Goal: Contribute content

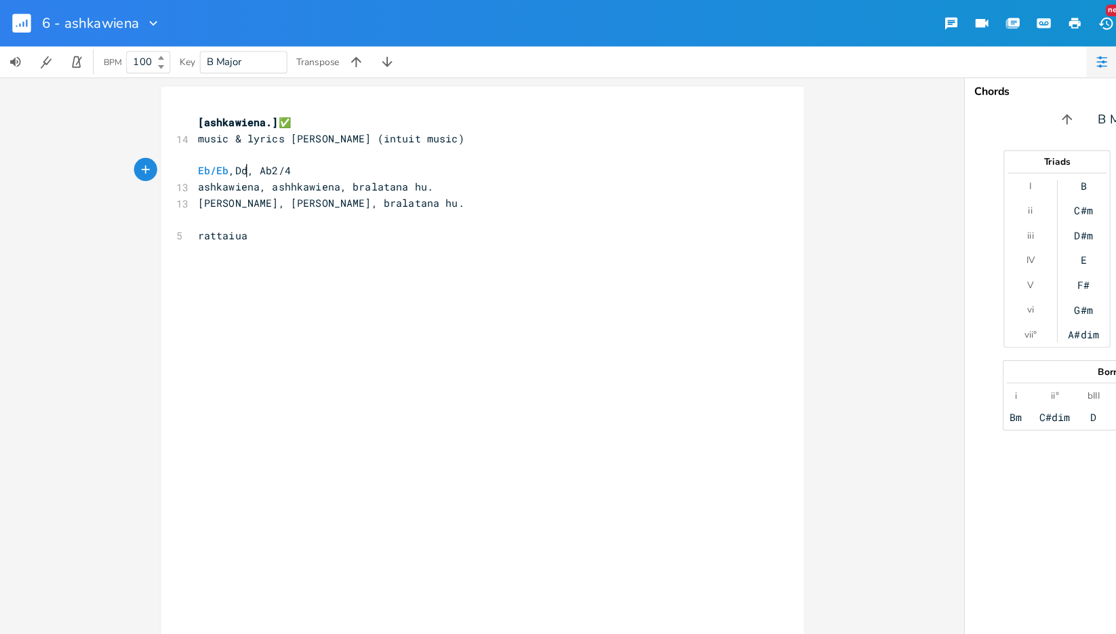
scroll to position [0, 26]
type textarea "/Eb,Dd"
type textarea "Dd"
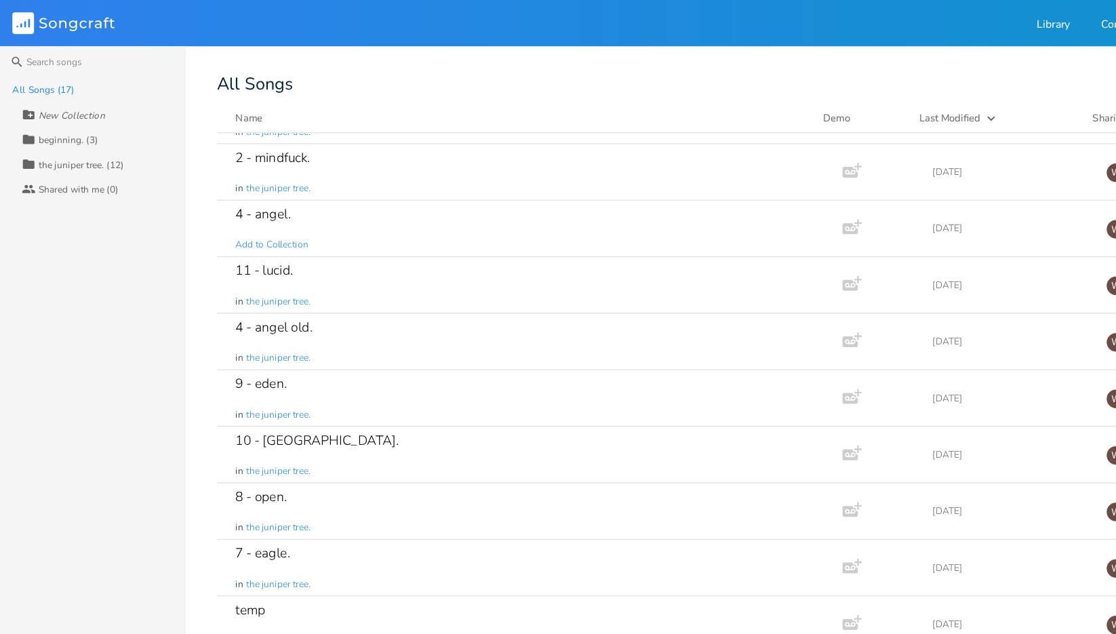
scroll to position [206, 0]
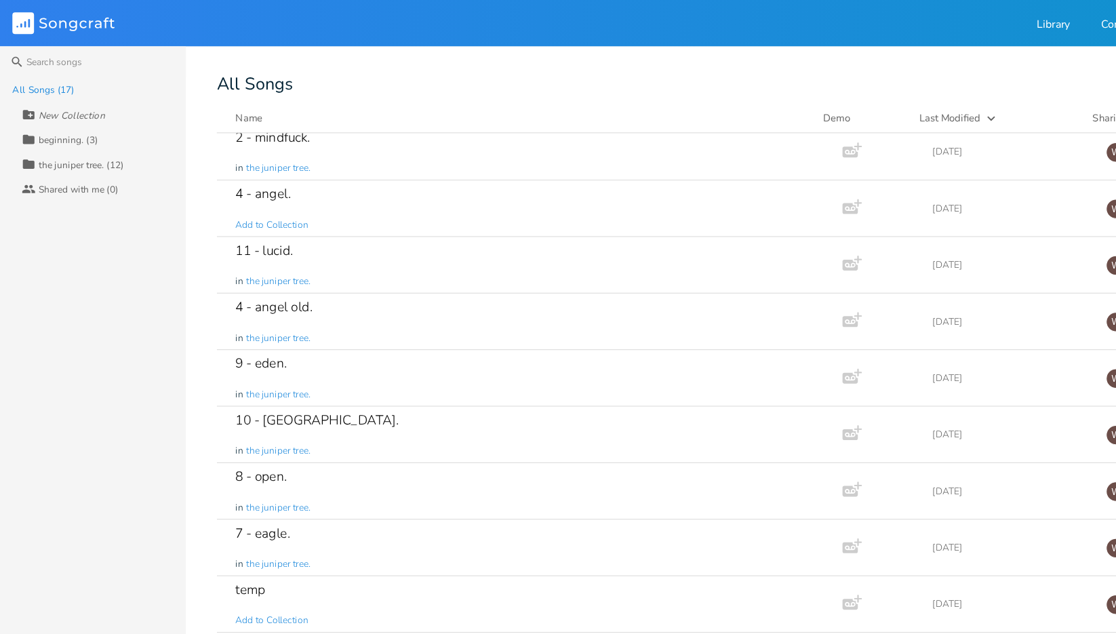
click at [389, 467] on div "7 - eagle. in the juniper tree." at bounding box center [461, 479] width 510 height 49
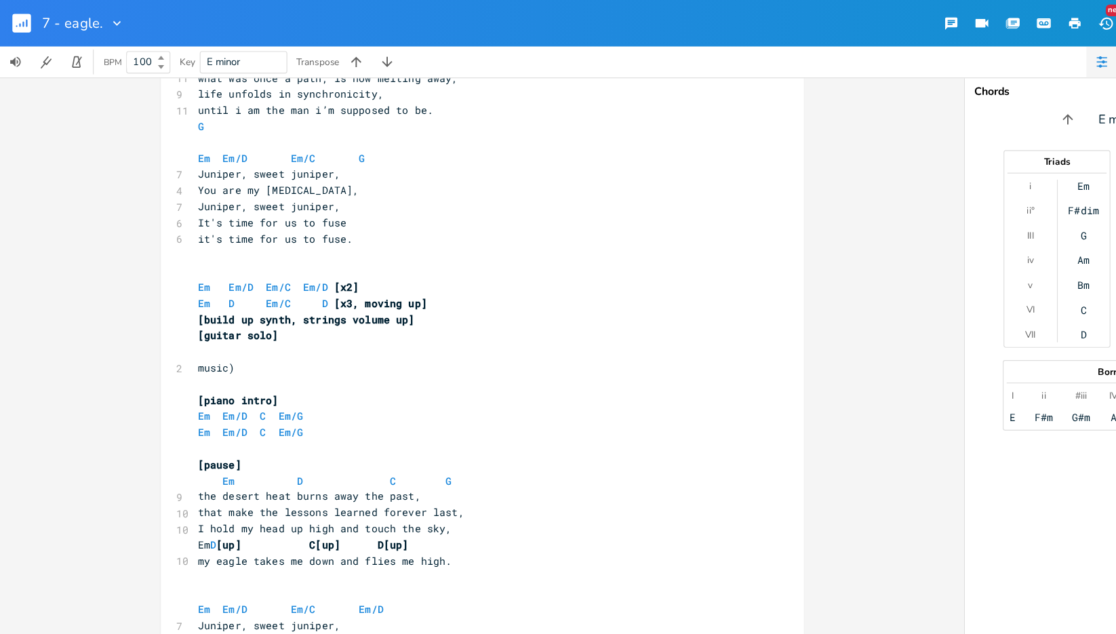
scroll to position [819, 0]
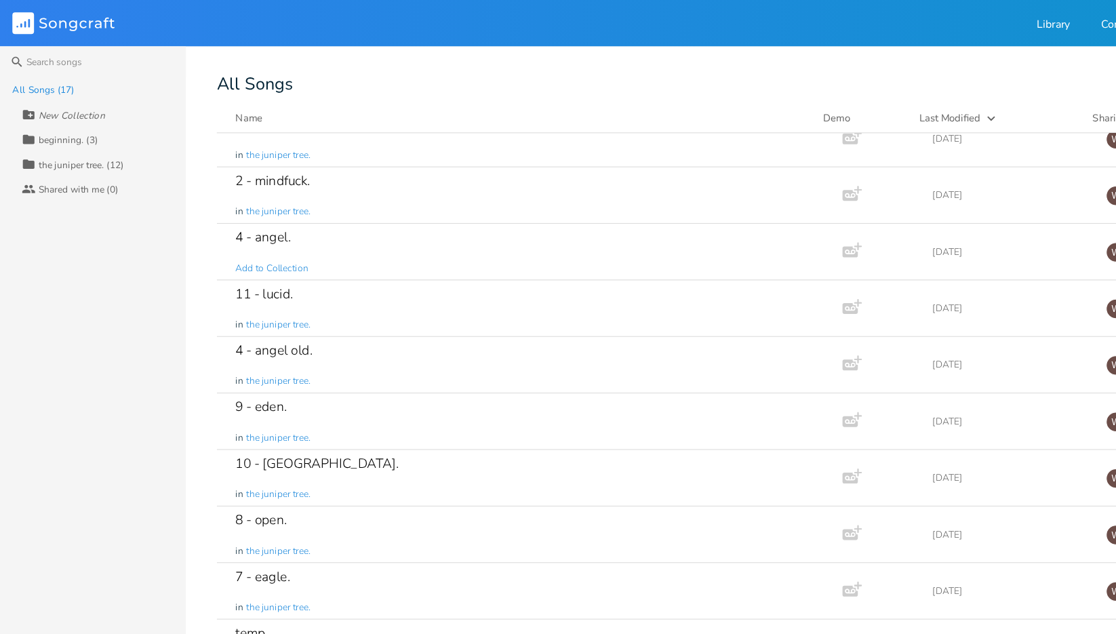
scroll to position [171, 0]
click at [411, 458] on div "8 - open. in the juniper tree." at bounding box center [461, 465] width 510 height 49
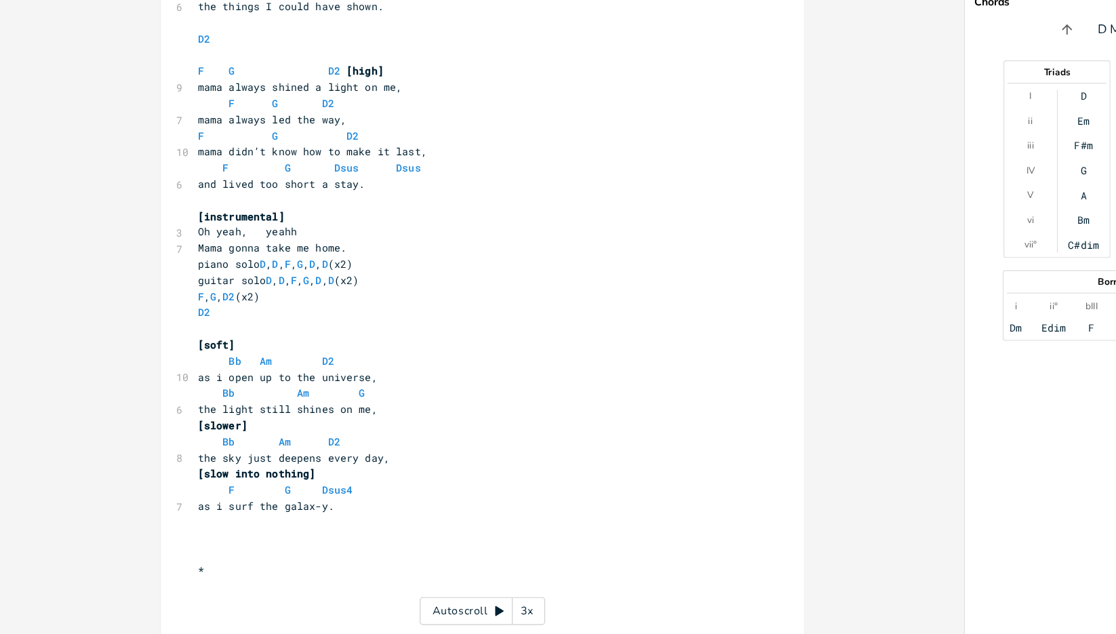
scroll to position [912, 0]
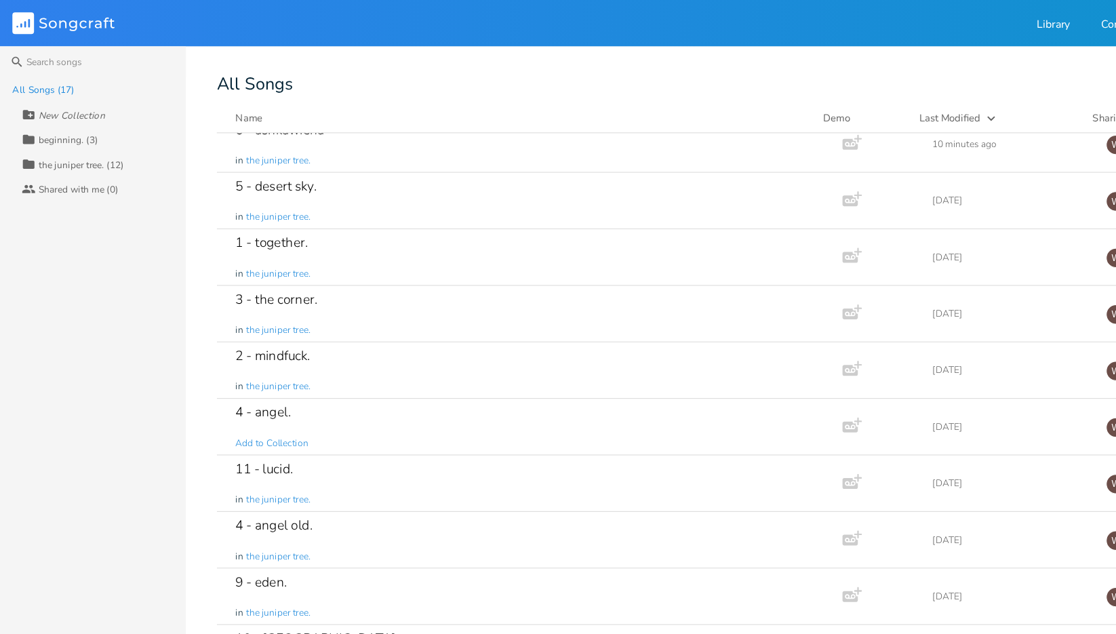
scroll to position [81, 0]
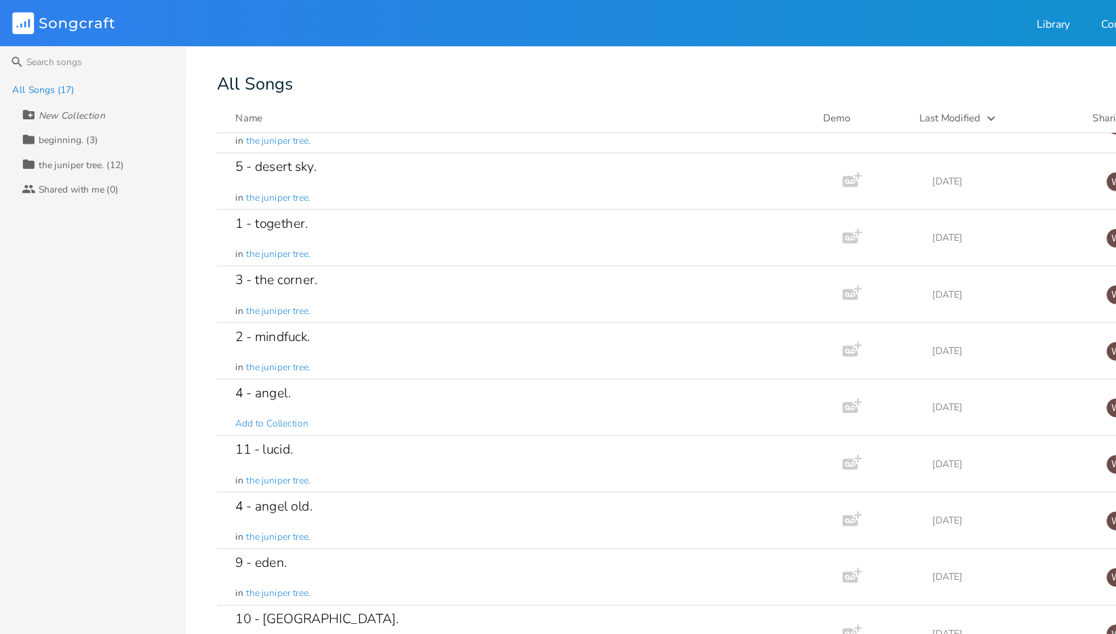
click at [397, 481] on div "9 - eden. in the juniper tree." at bounding box center [461, 505] width 510 height 49
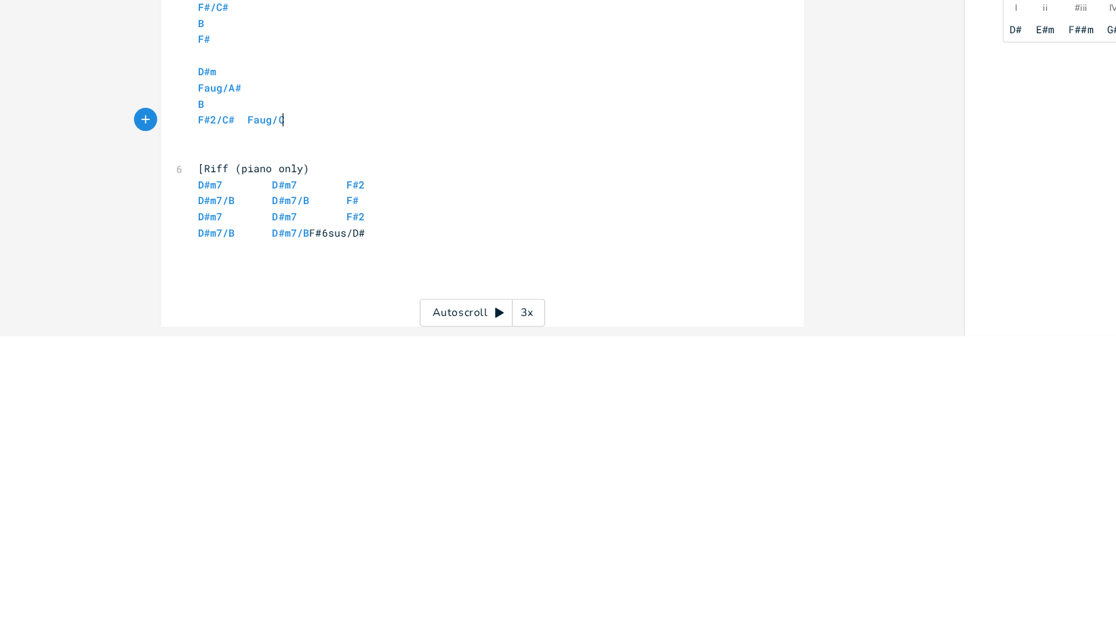
scroll to position [0, 32]
type textarea "Faug/C#"
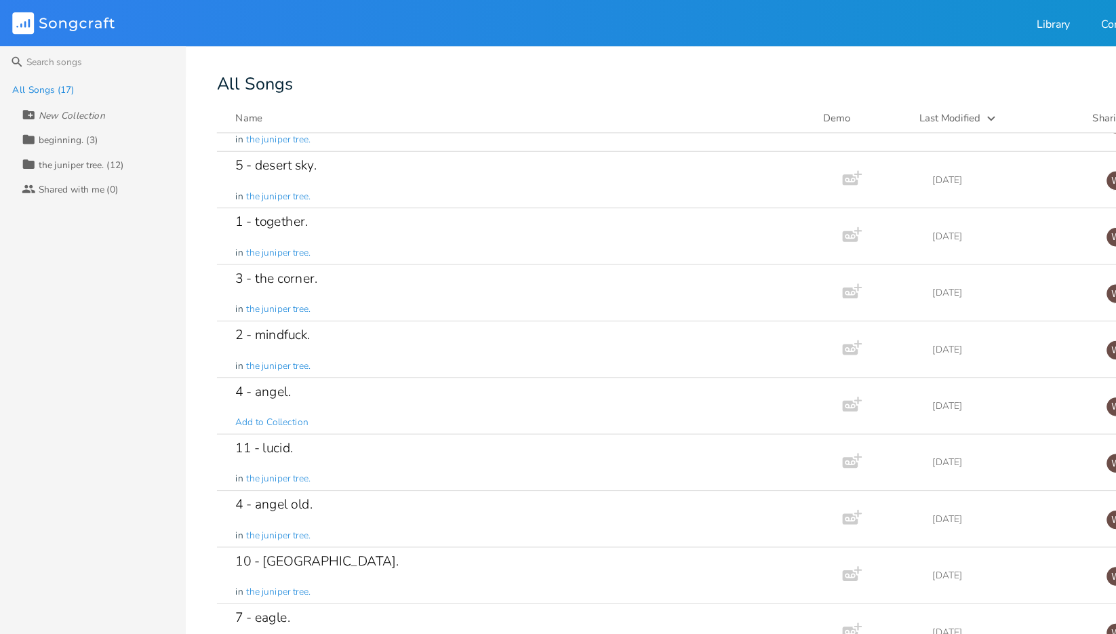
scroll to position [131, 0]
click at [367, 488] on div "10 - vegas. in the juniper tree." at bounding box center [461, 505] width 510 height 49
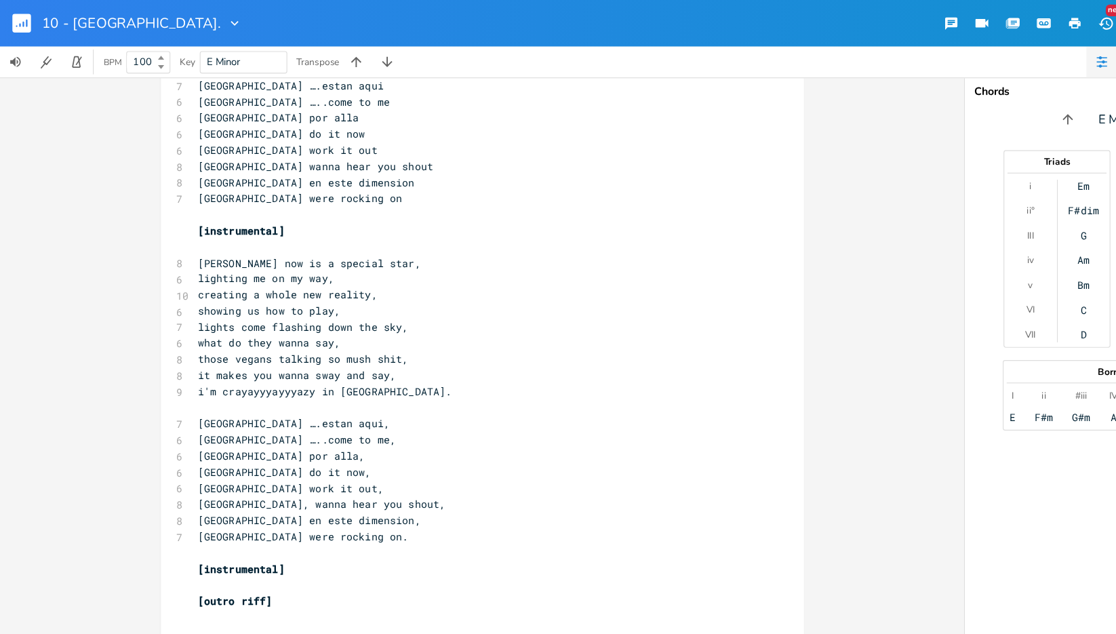
scroll to position [340, 0]
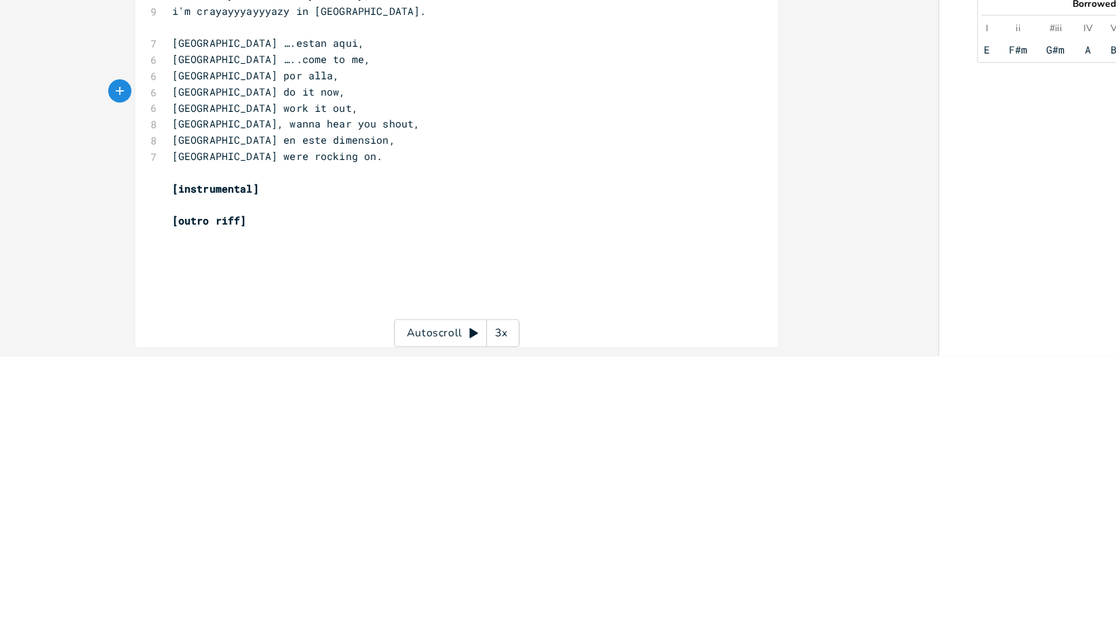
type textarea "3"
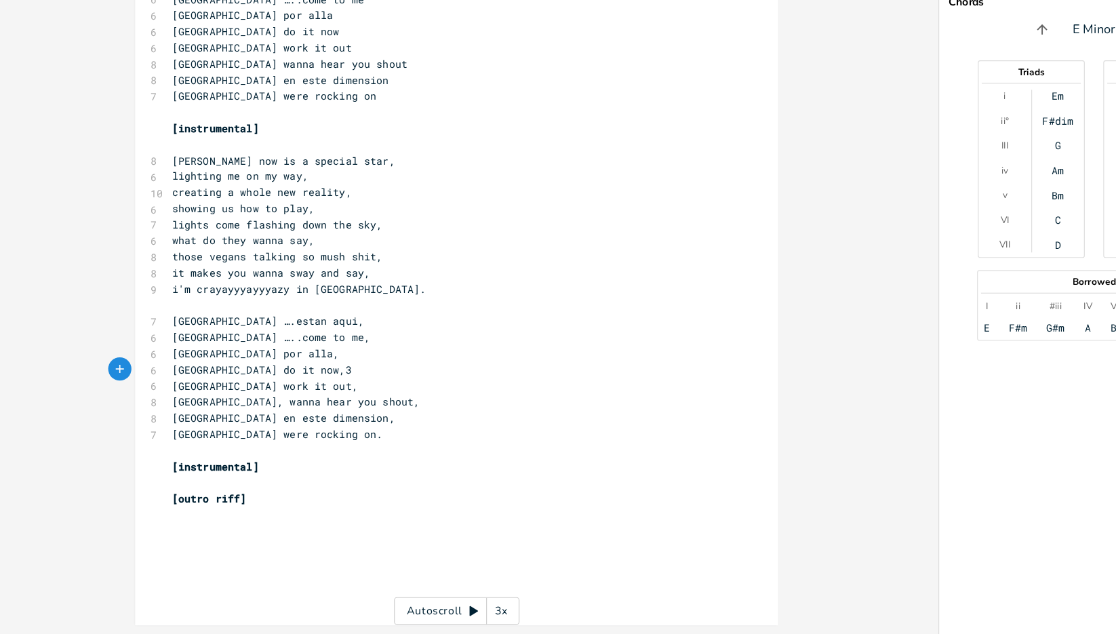
click at [392, 232] on pre "lighting me on my way," at bounding box center [416, 233] width 490 height 14
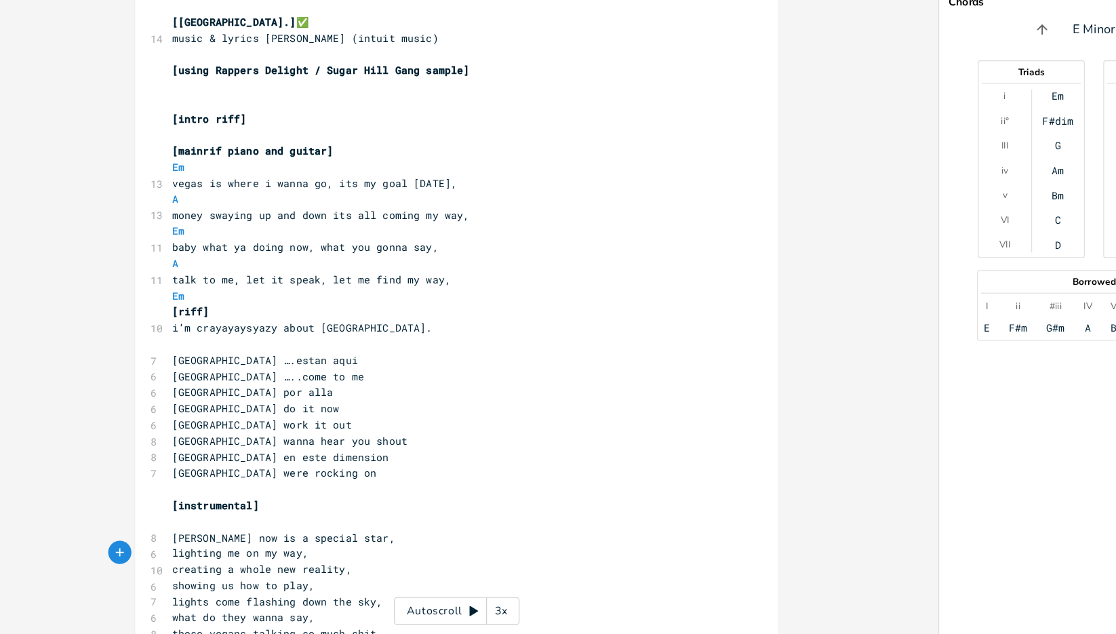
scroll to position [0, 0]
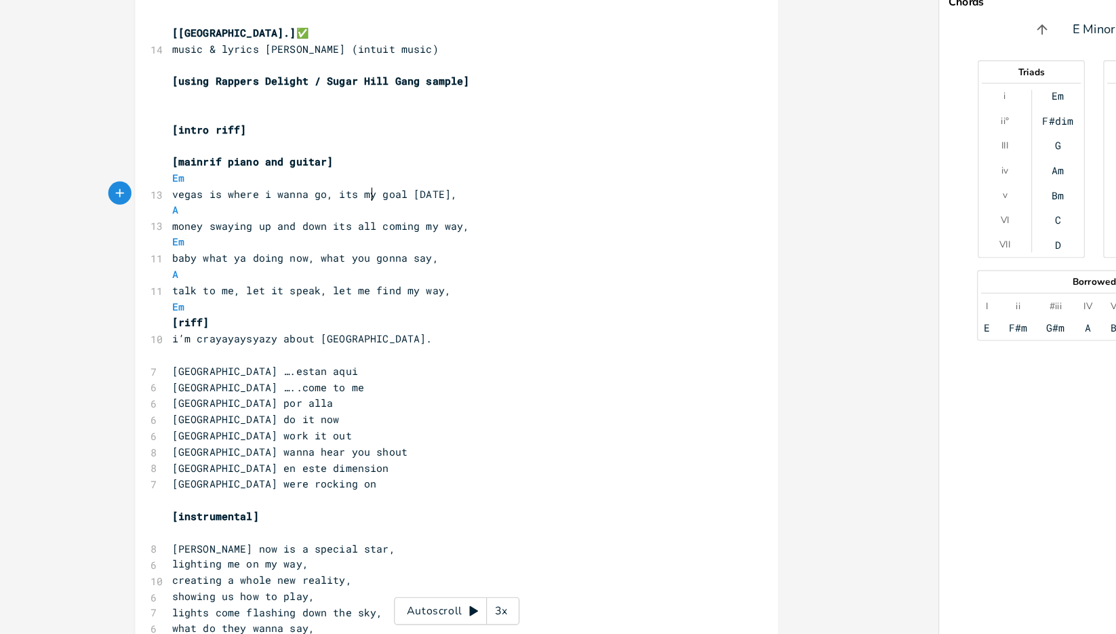
click at [344, 243] on span "vegas is where i wanna go, its my goal [DATE]," at bounding box center [299, 248] width 250 height 12
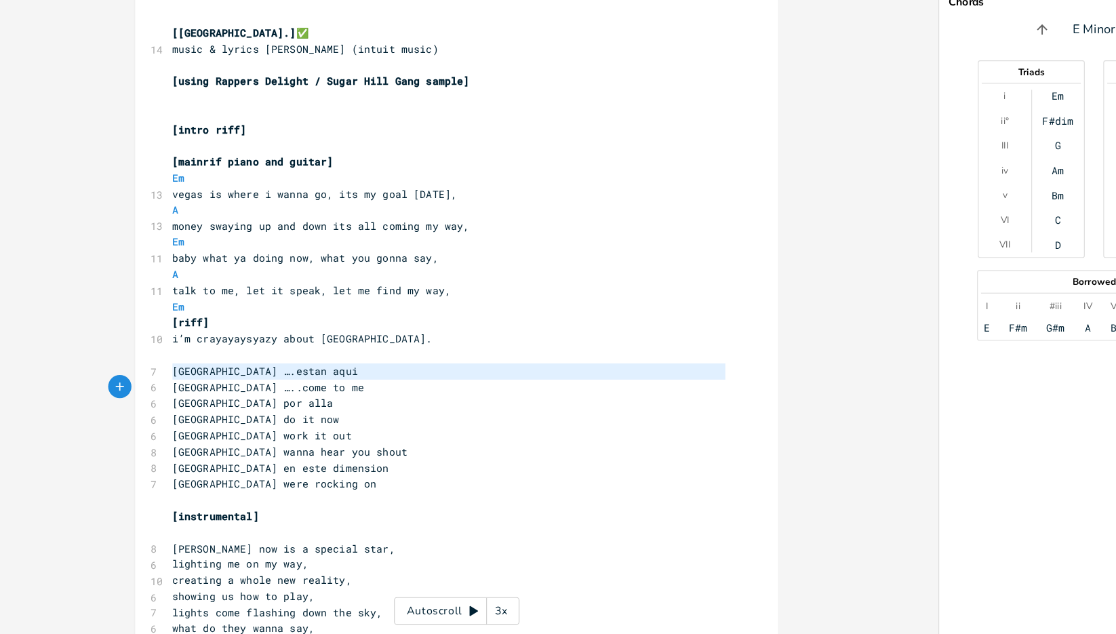
type textarea "[GEOGRAPHIC_DATA] ….estan aqui [GEOGRAPHIC_DATA] …..come to me"
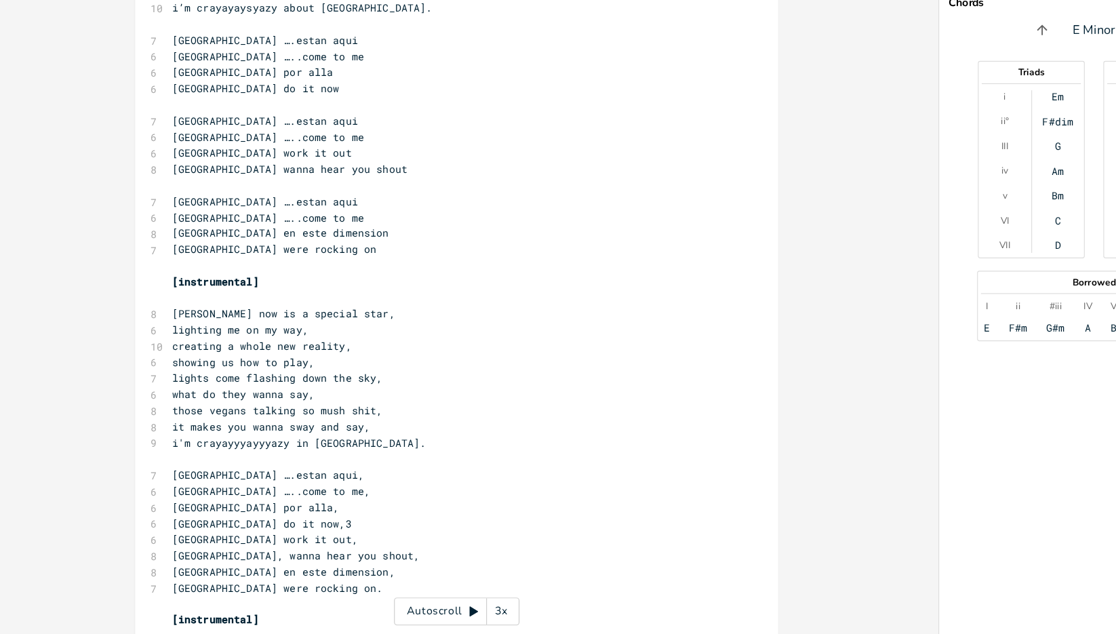
scroll to position [332, 0]
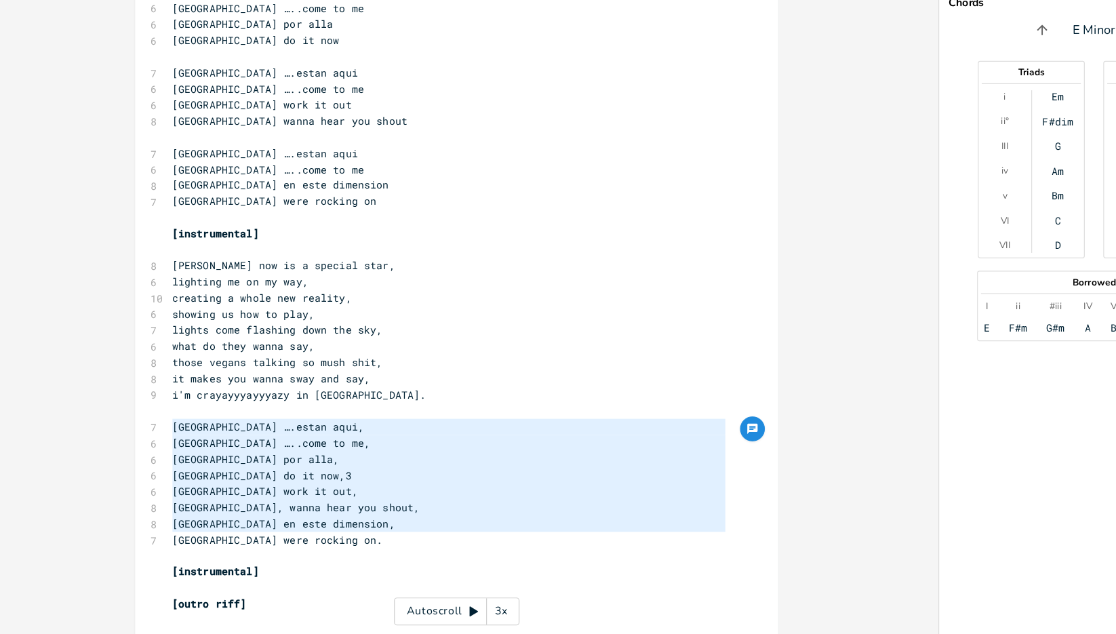
type textarea "[GEOGRAPHIC_DATA] ….estan aqui, [GEOGRAPHIC_DATA] …..come to me, [GEOGRAPHIC_DA…"
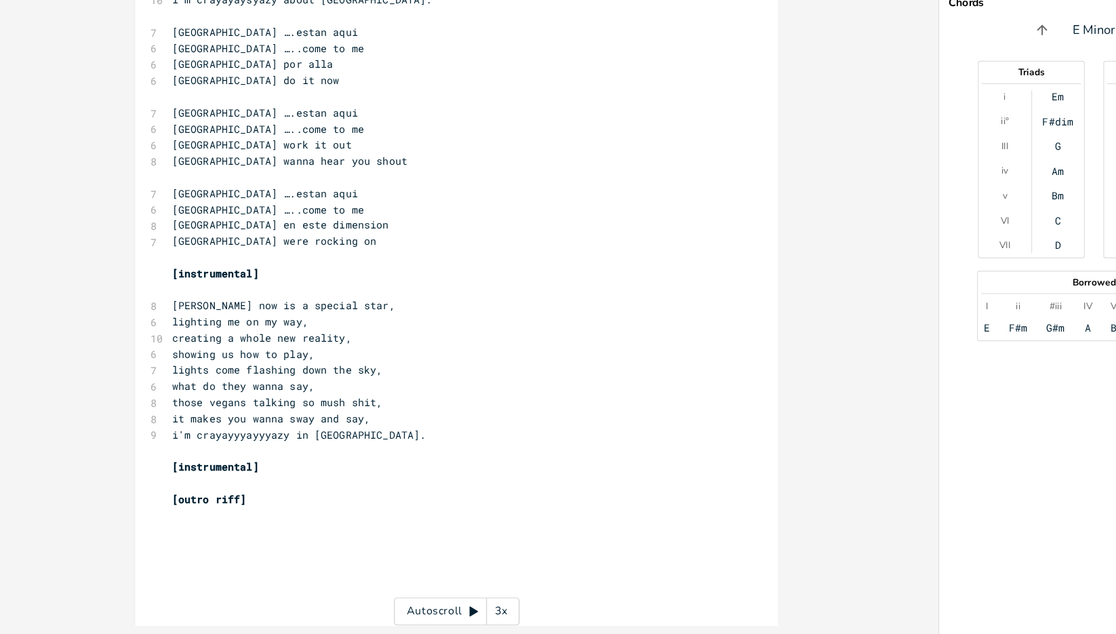
scroll to position [119, 0]
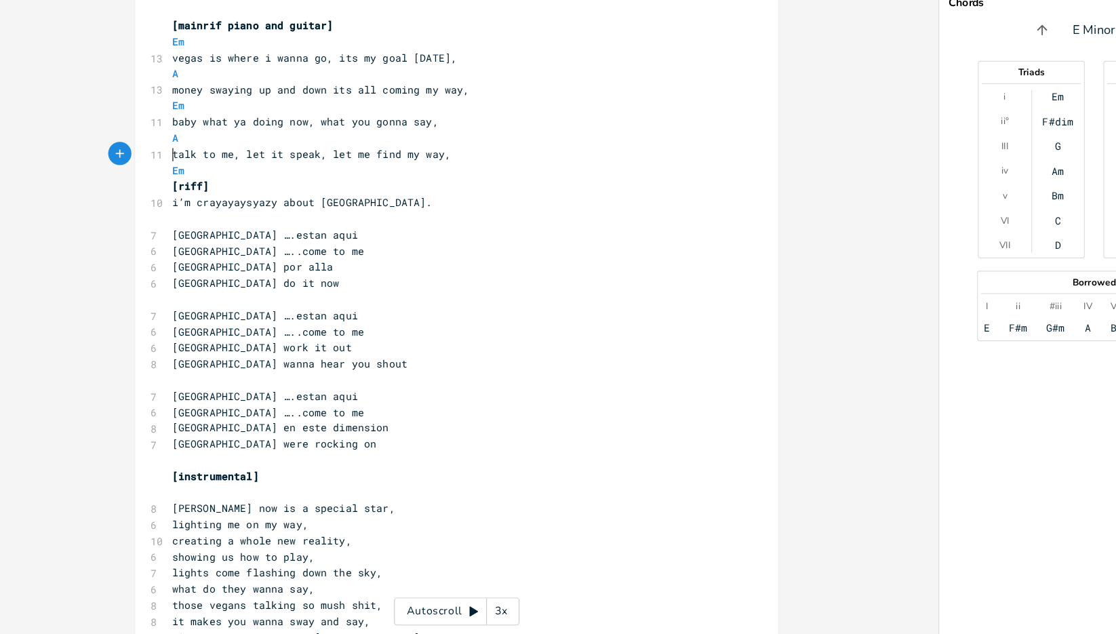
click at [325, 357] on pre "[GEOGRAPHIC_DATA] ….estan aqui" at bounding box center [416, 355] width 490 height 14
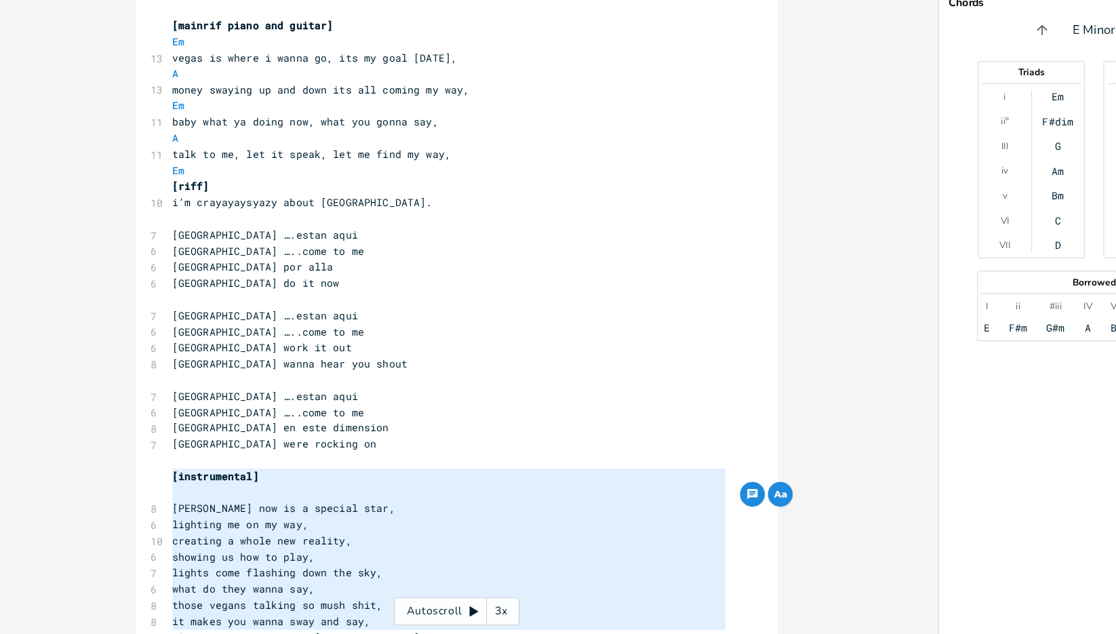
scroll to position [163, 0]
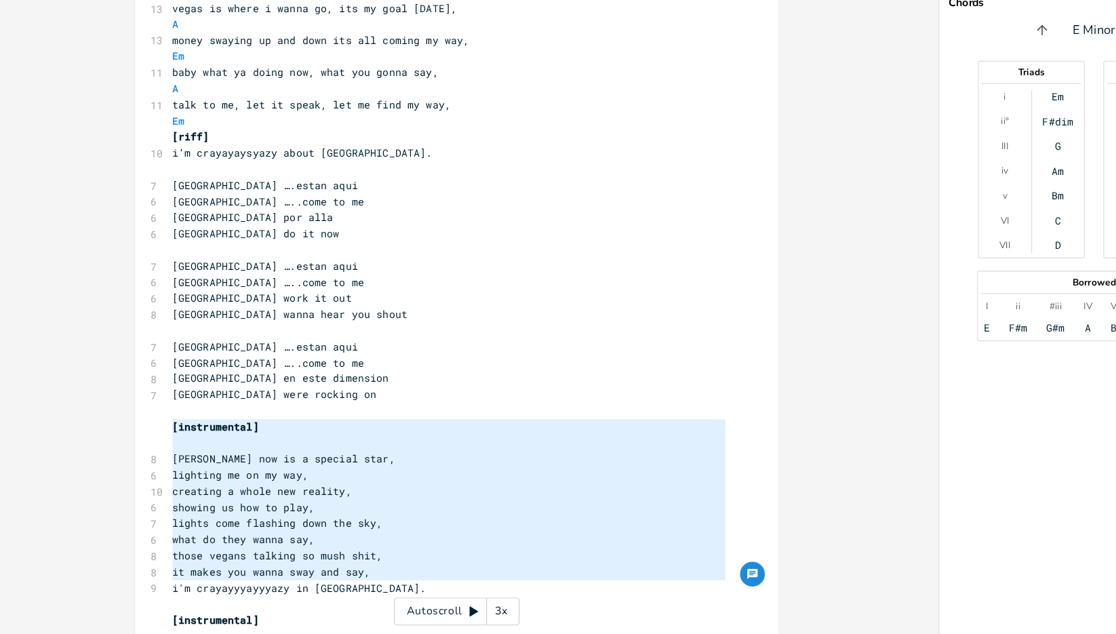
type textarea "[instrumental] [PERSON_NAME] now is a special star, lighting me on my way, crea…"
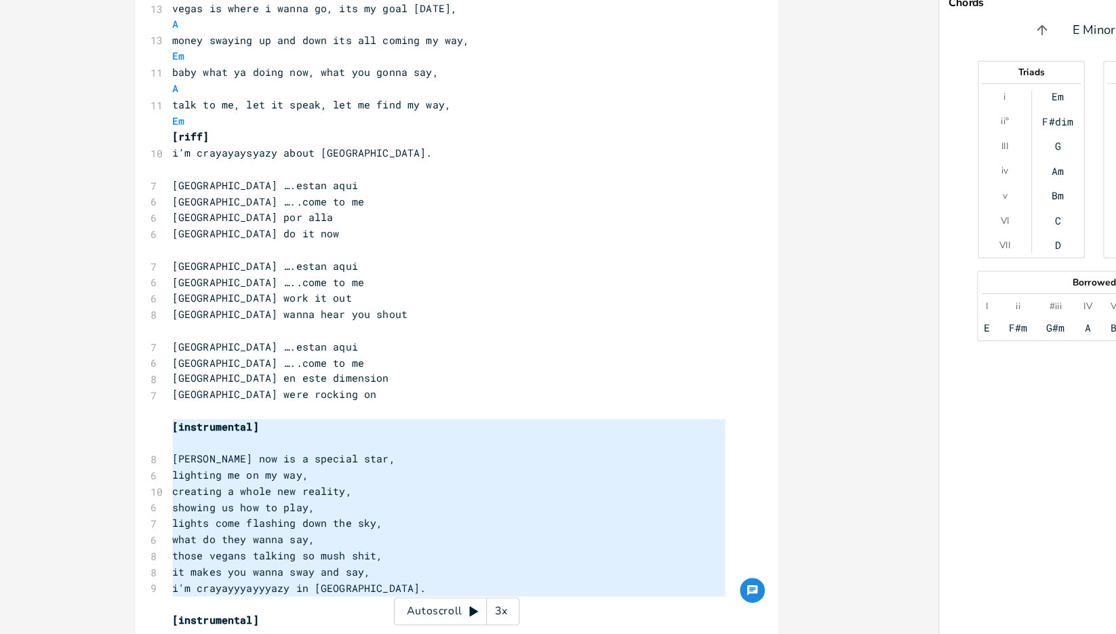
scroll to position [142, 0]
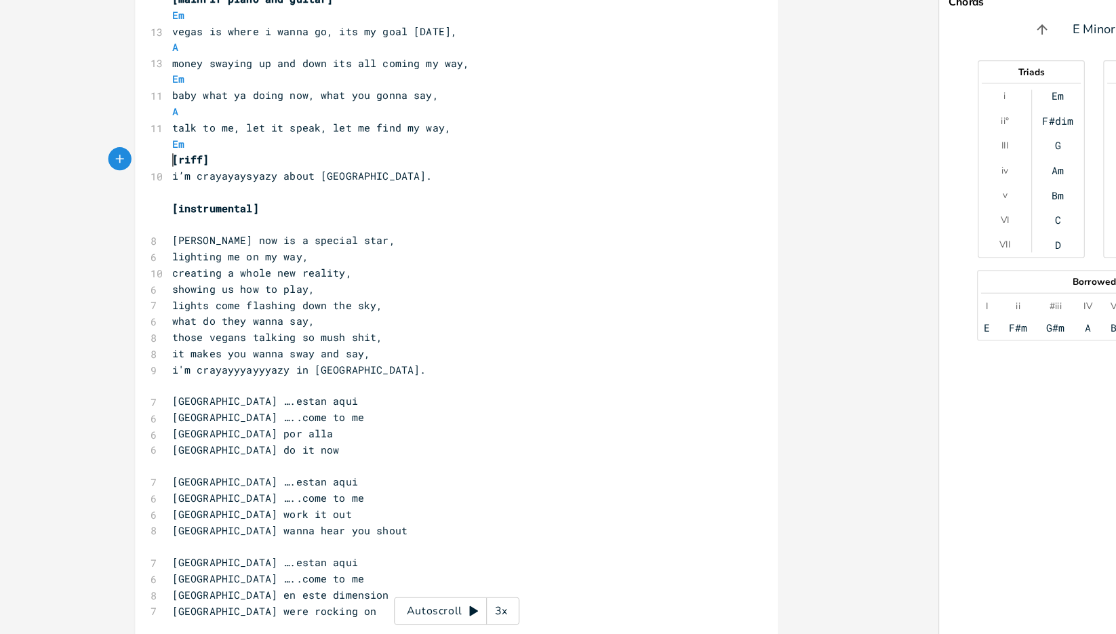
type textarea "[riff]"
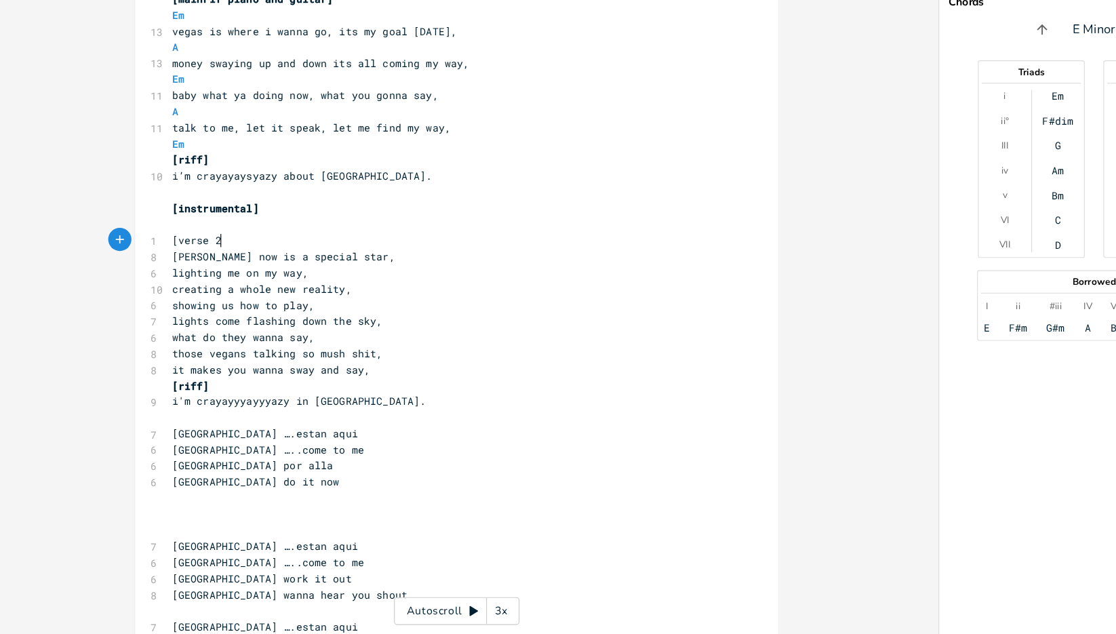
type textarea "[verse 2]"
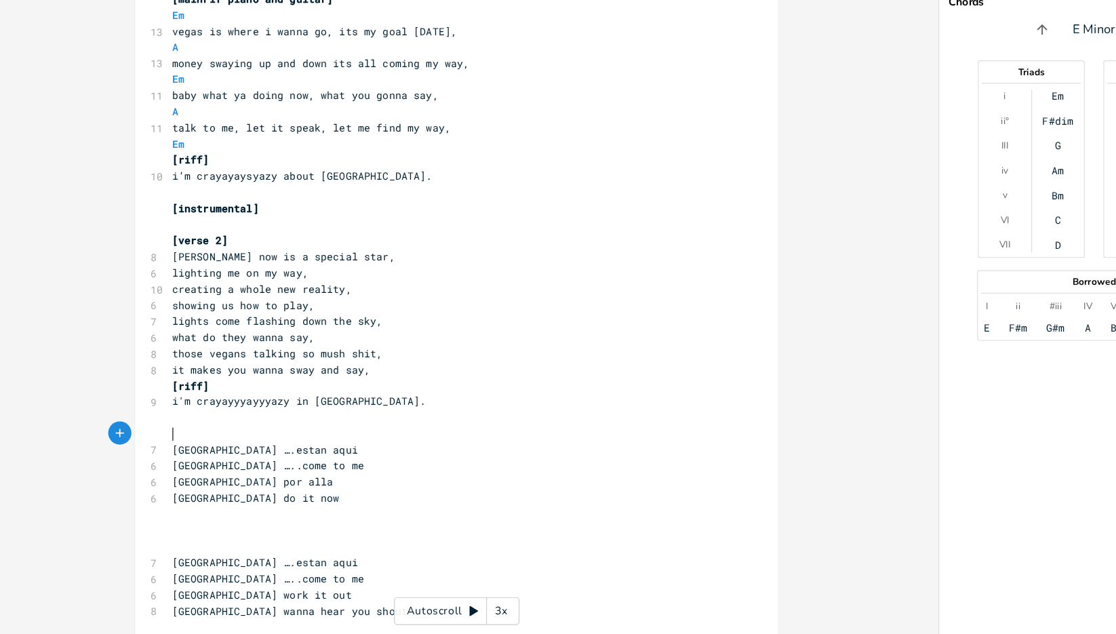
paste textarea "3"
type textarea "3"
paste textarea "4"
type textarea "4"
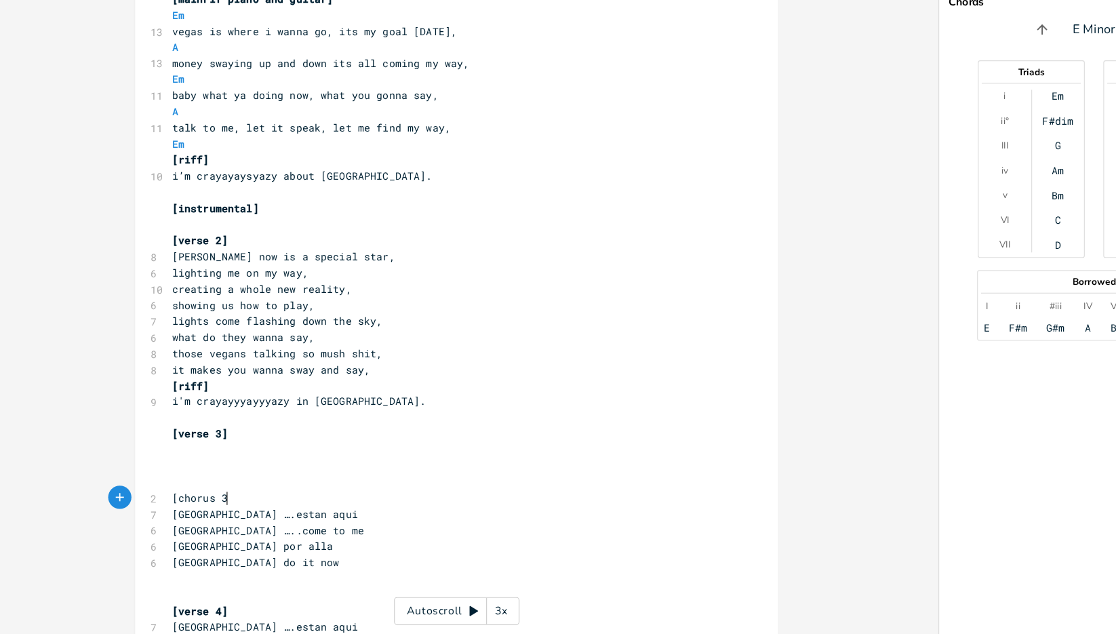
type textarea "[chorus 3]"
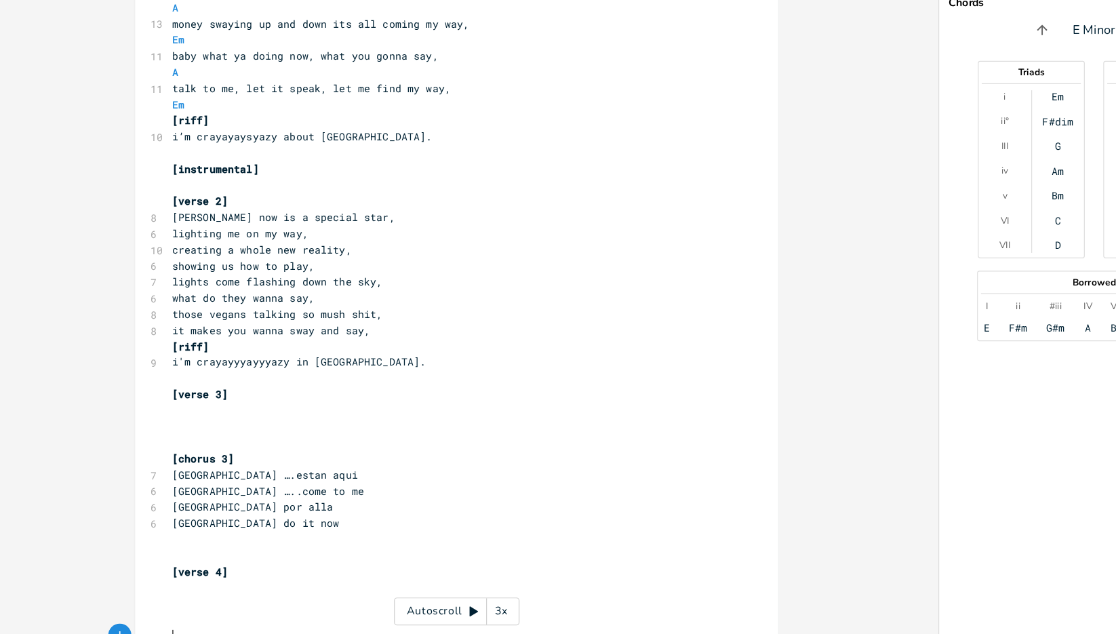
scroll to position [220, 0]
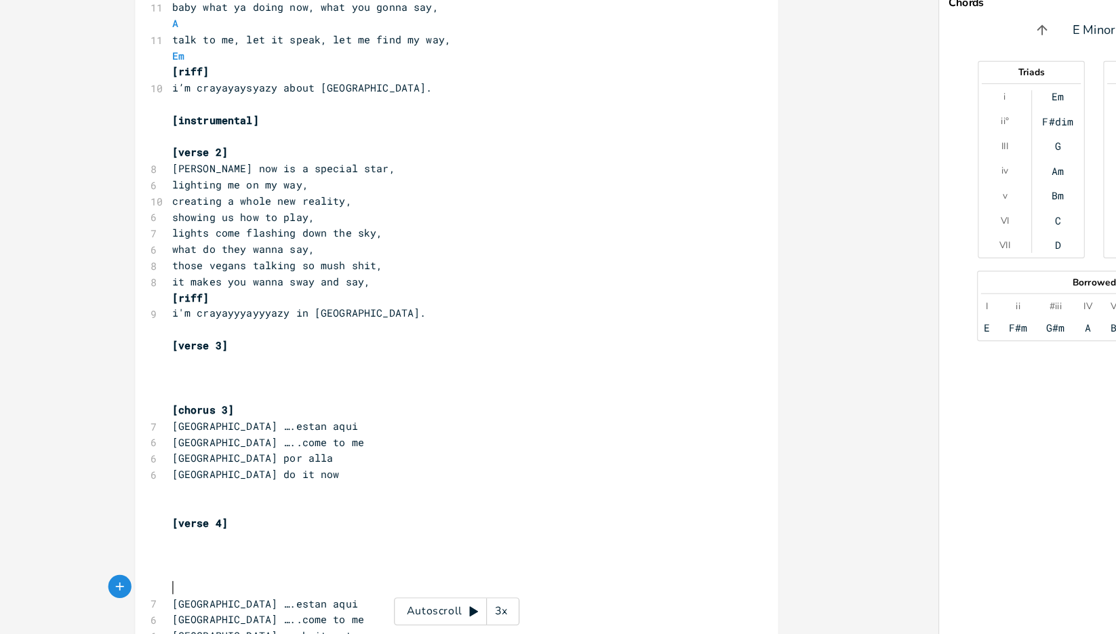
paste textarea "4"
type textarea "4"
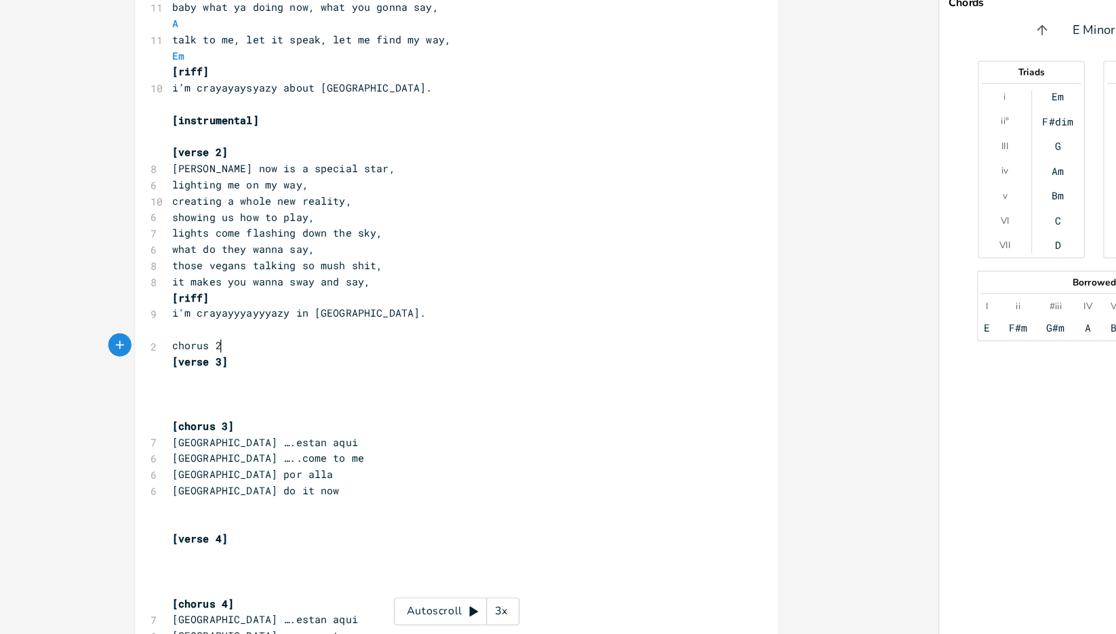
type textarea "chorus 2]"
type textarea "["
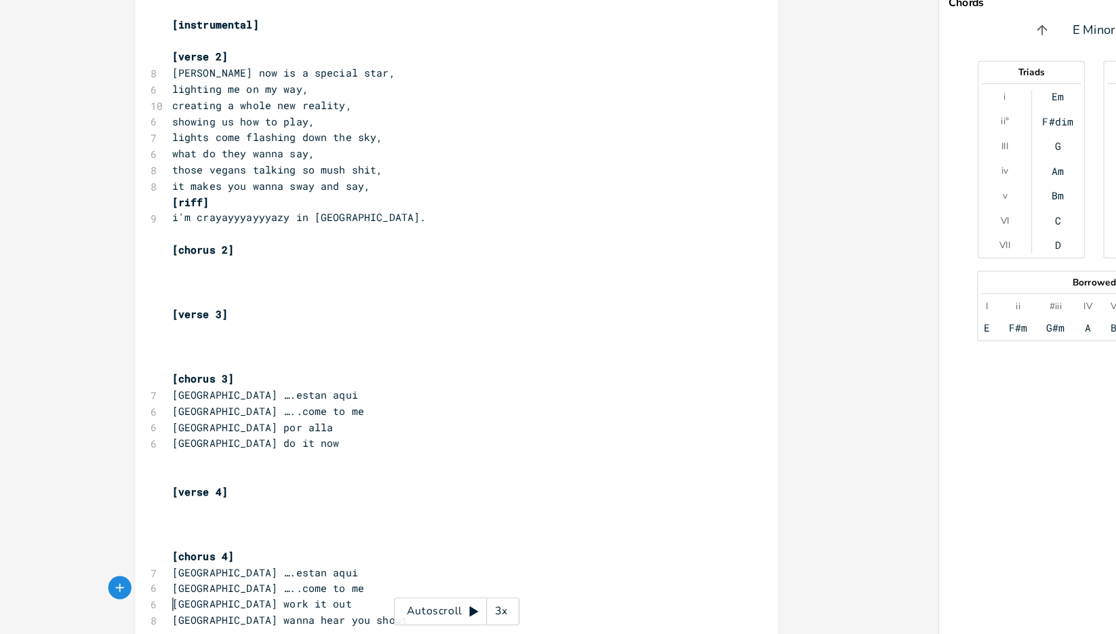
scroll to position [388, 0]
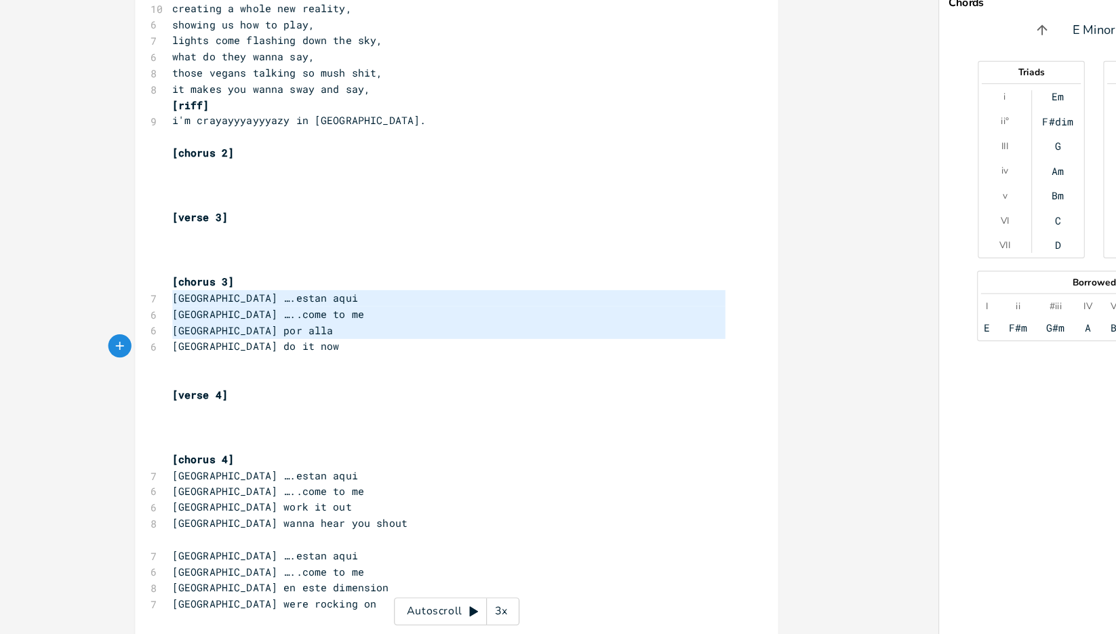
type textarea "[GEOGRAPHIC_DATA] ….estan aqui [GEOGRAPHIC_DATA] …..come to me [GEOGRAPHIC_DATA…"
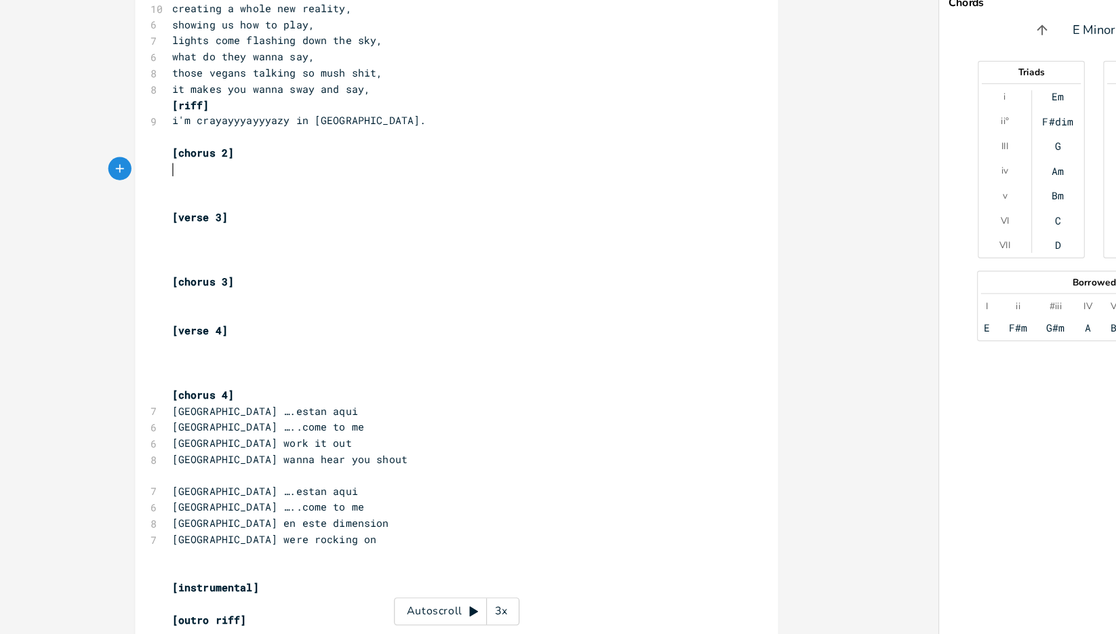
paste textarea "[GEOGRAPHIC_DATA] ….estan aqui"
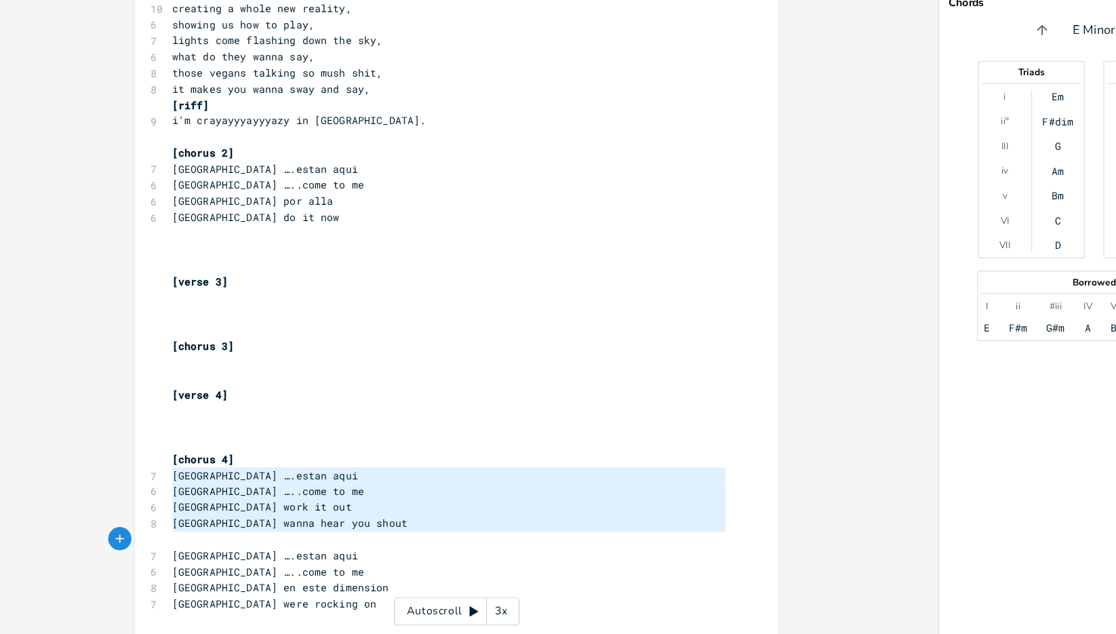
type textarea "[GEOGRAPHIC_DATA] ….estan aqui [GEOGRAPHIC_DATA] …..come to me [GEOGRAPHIC_DATA…"
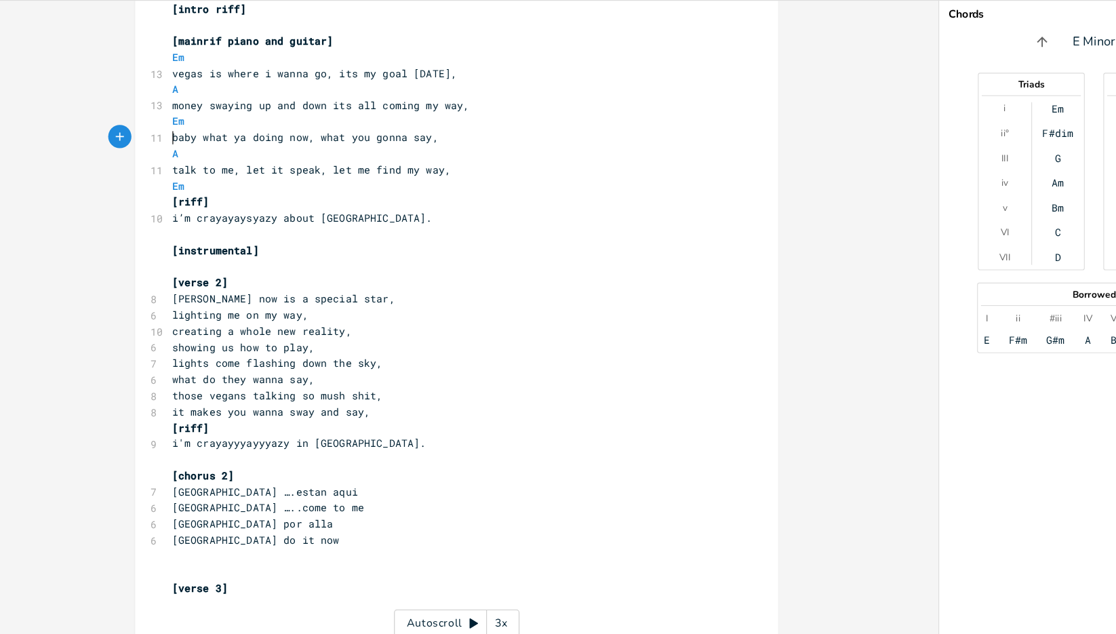
scroll to position [60, 0]
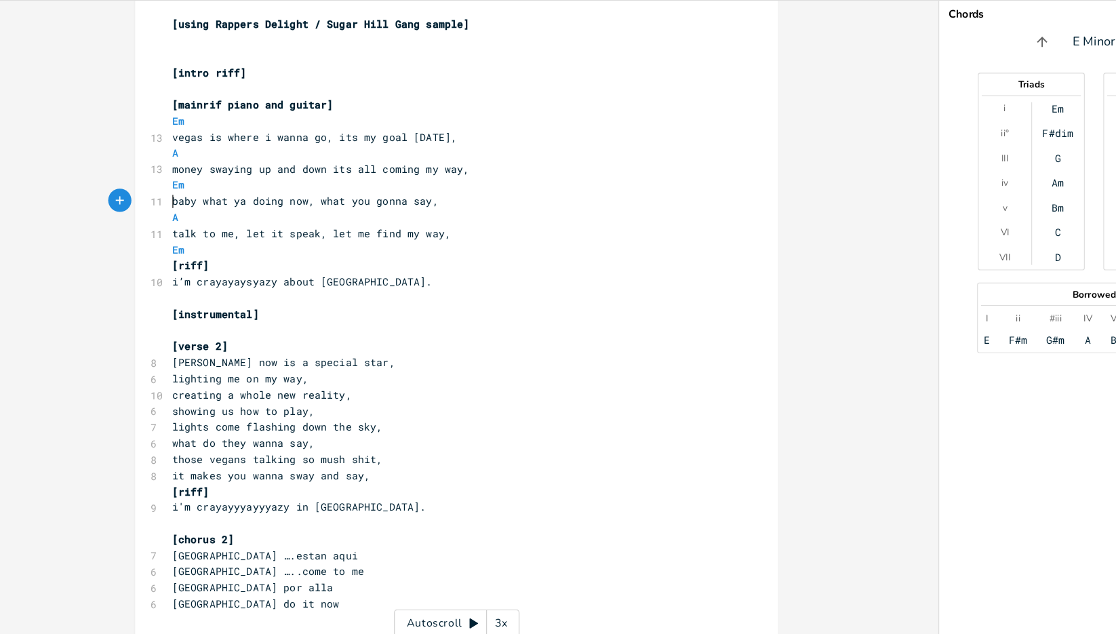
click at [296, 355] on pre "​" at bounding box center [416, 358] width 490 height 14
click at [301, 346] on pre "[instrumental]" at bounding box center [416, 343] width 490 height 14
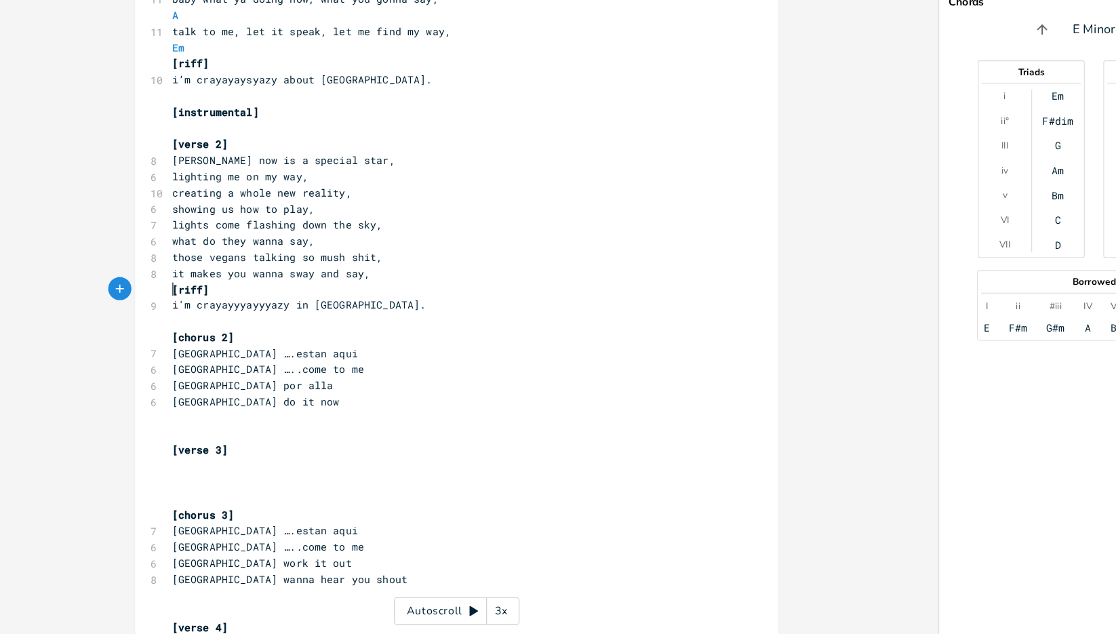
scroll to position [285, 0]
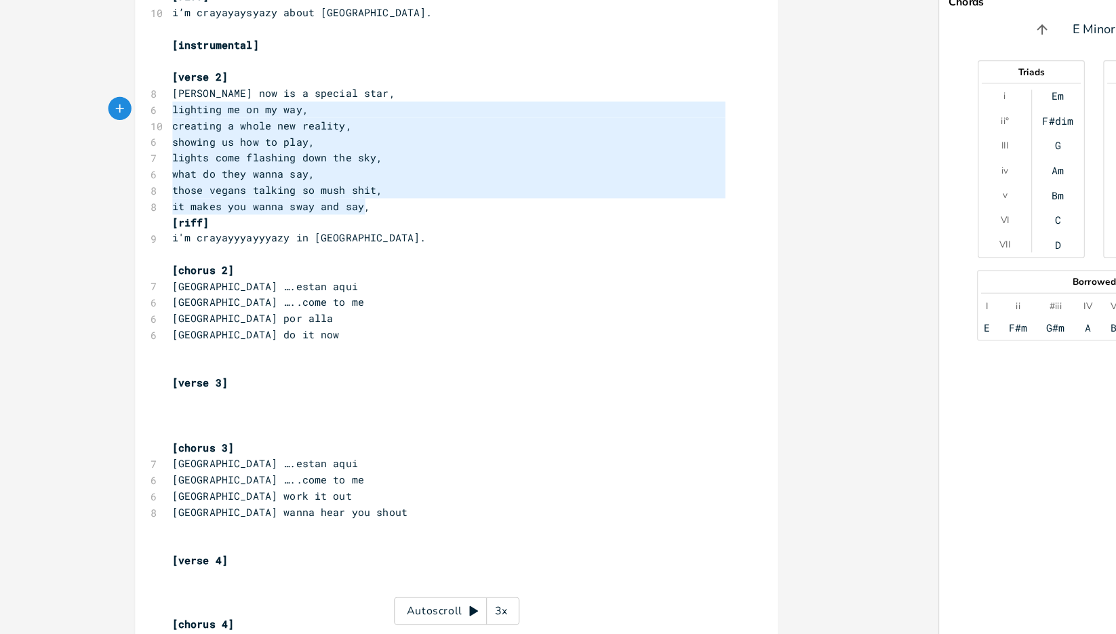
type textarea "[PERSON_NAME] now is a special star, lighting me on my way, creating a whole ne…"
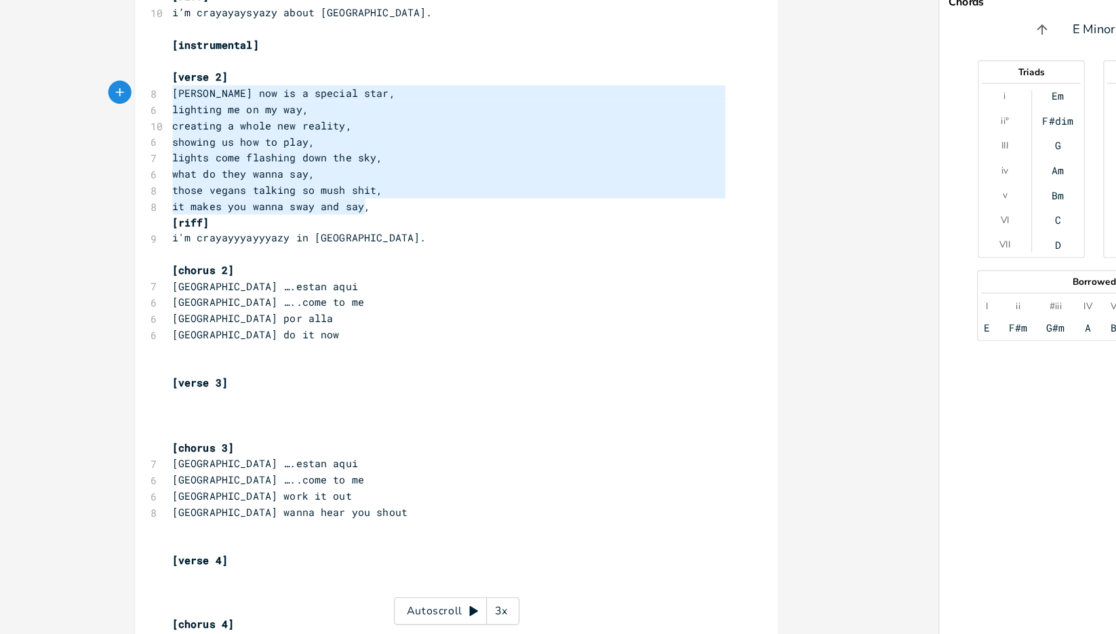
drag, startPoint x: 358, startPoint y: 262, endPoint x: 159, endPoint y: 163, distance: 222.0
click at [159, 163] on div "[PERSON_NAME] now is a special star, lighting me on my way, creating a whole ne…" at bounding box center [422, 326] width 563 height 1073
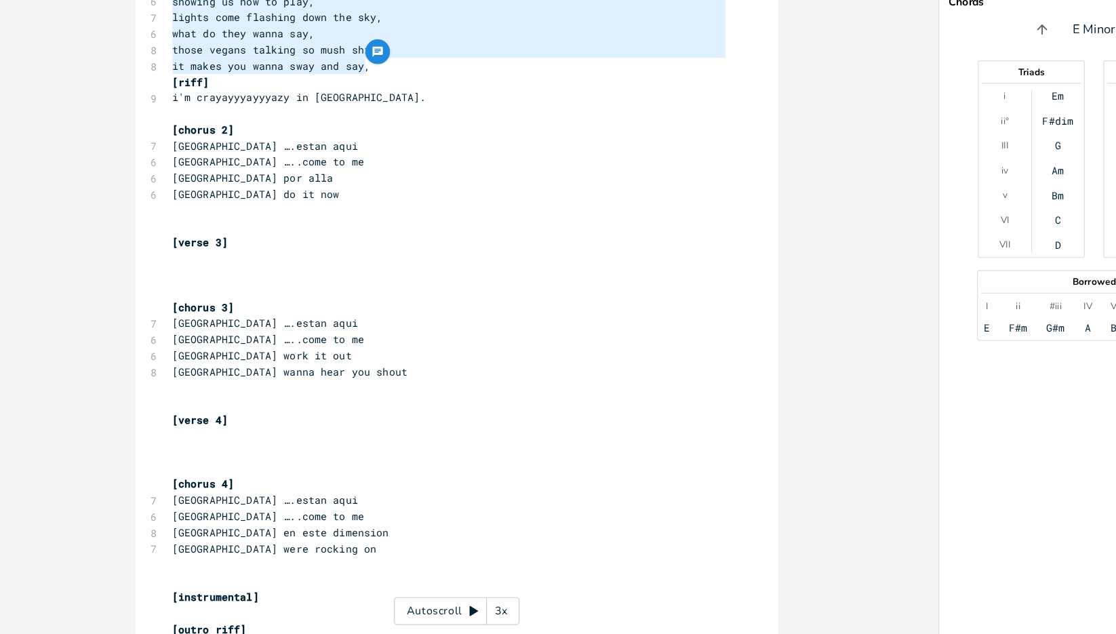
scroll to position [464, 0]
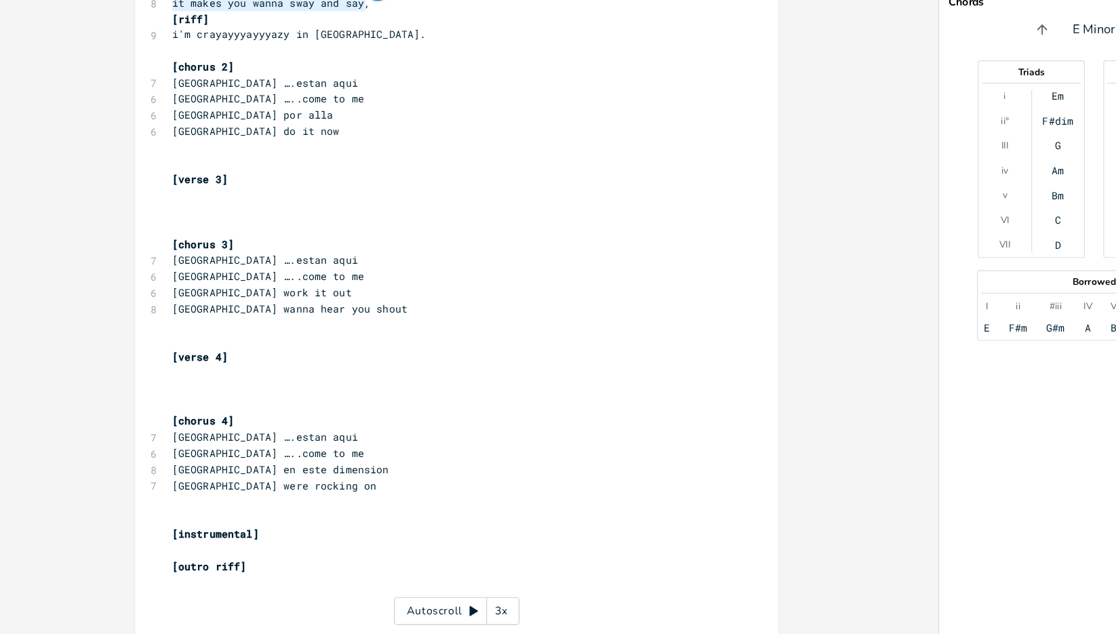
click at [178, 409] on pre "​" at bounding box center [416, 405] width 490 height 14
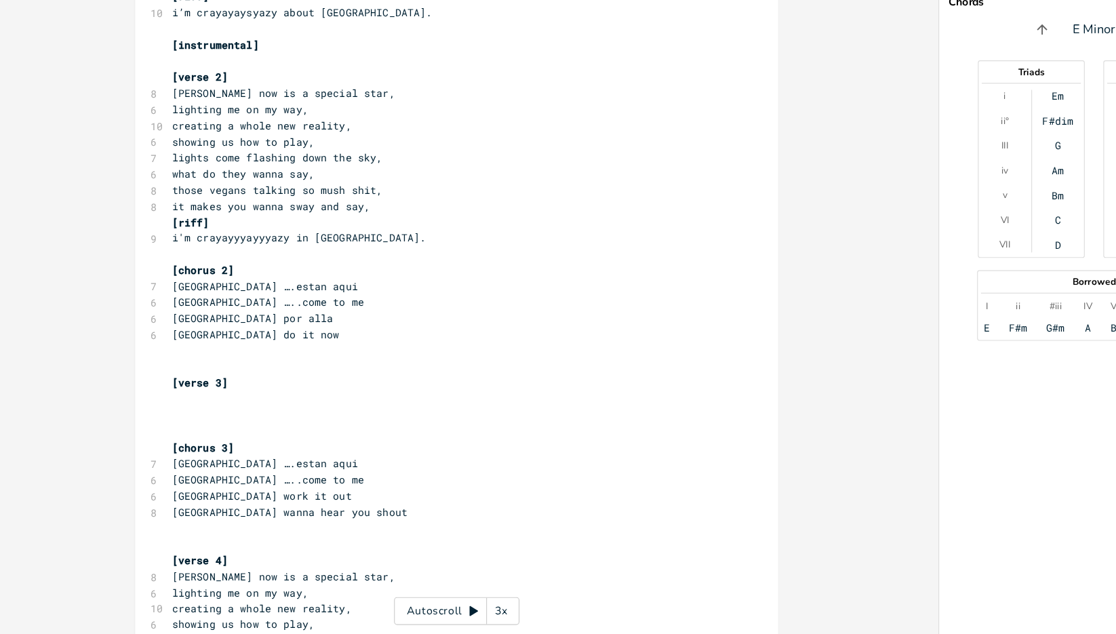
scroll to position [226, 0]
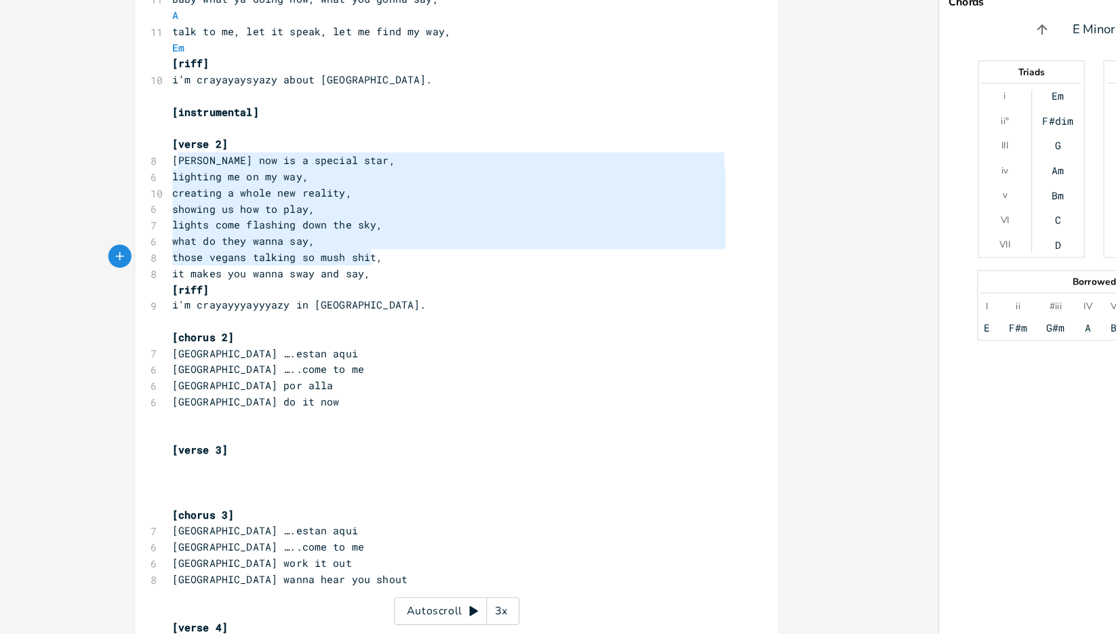
type textarea "ega now is a special star, lighting me on my way, creating a whole new reality,…"
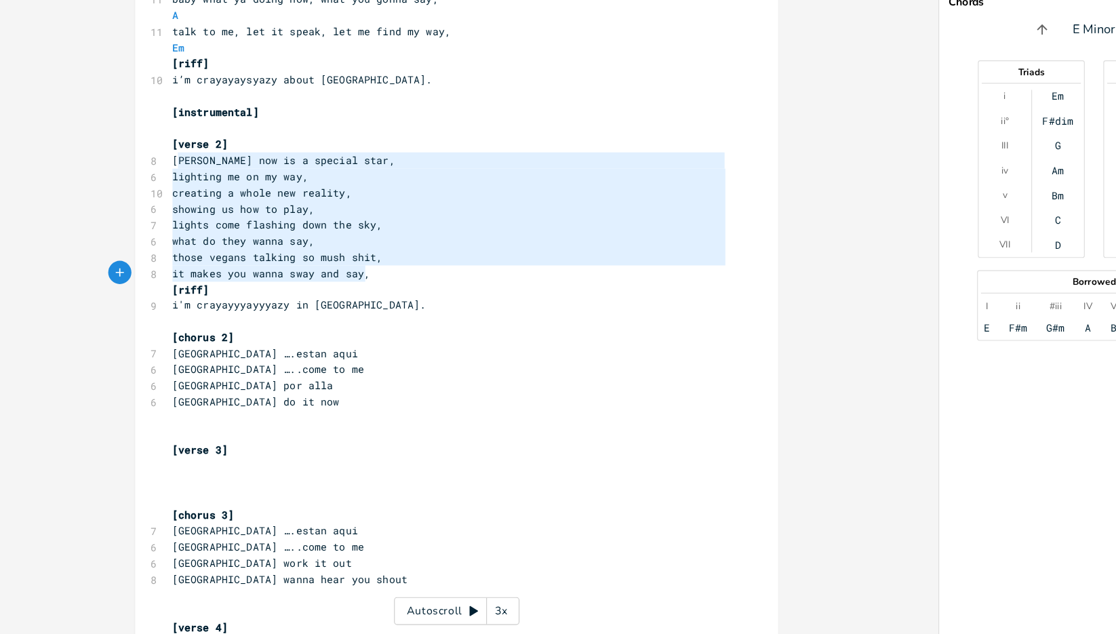
click at [345, 315] on div "ega now is a special star, lighting me on my way, creating a whole new reality,…" at bounding box center [422, 427] width 563 height 1157
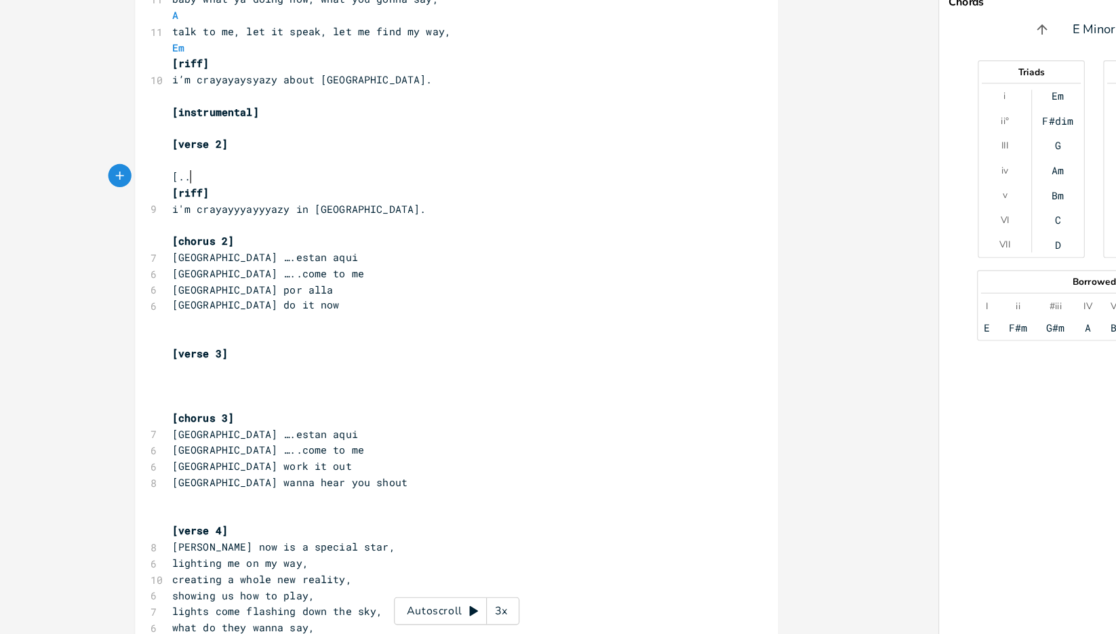
type textarea "[..["
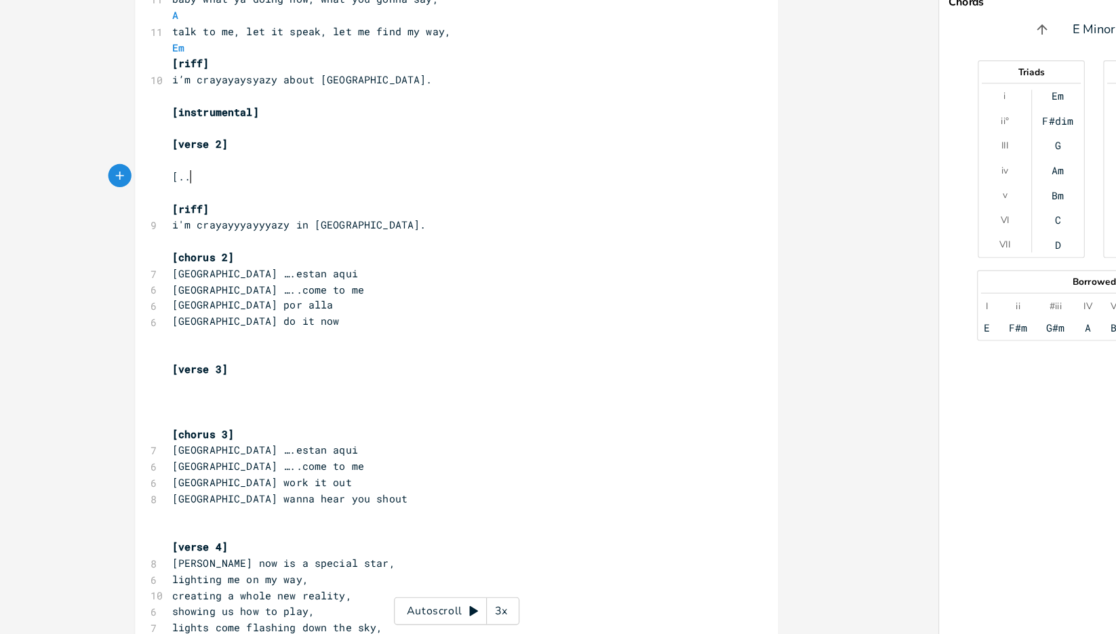
type textarea "]"
type textarea "[..]"
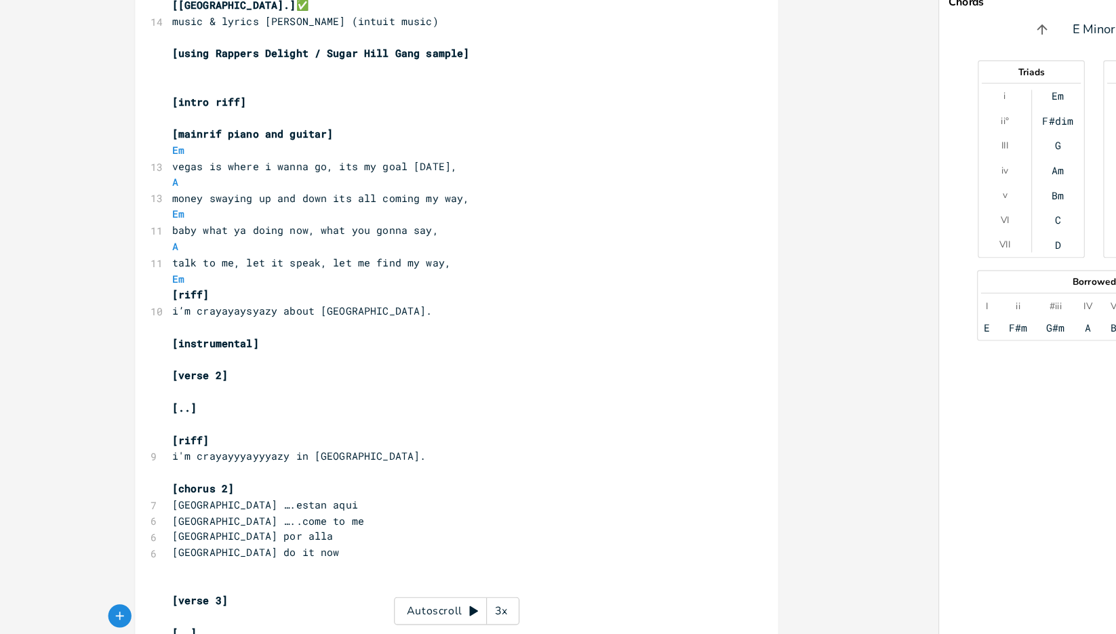
scroll to position [0, 0]
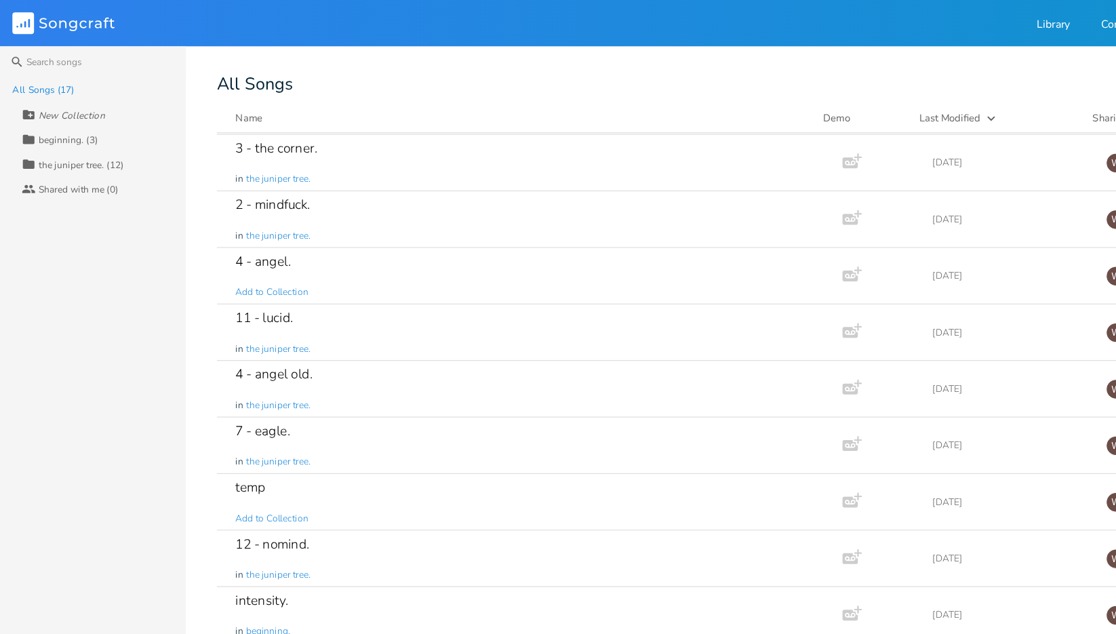
scroll to position [329, 0]
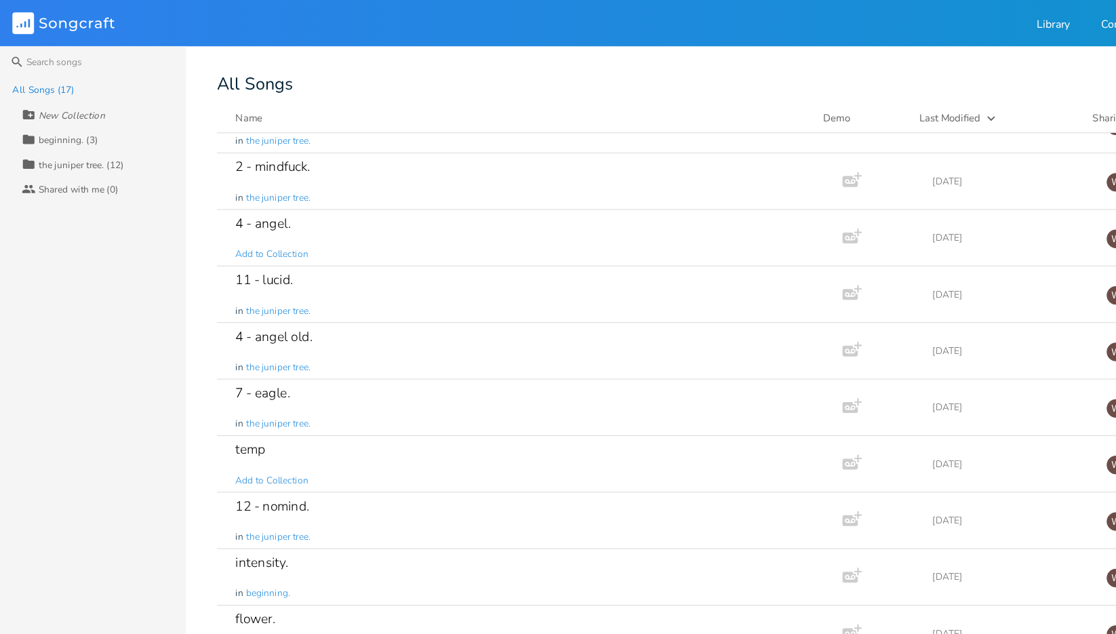
click at [431, 436] on div "12 - nomind. in the juniper tree." at bounding box center [461, 455] width 510 height 49
